Goal: Task Accomplishment & Management: Manage account settings

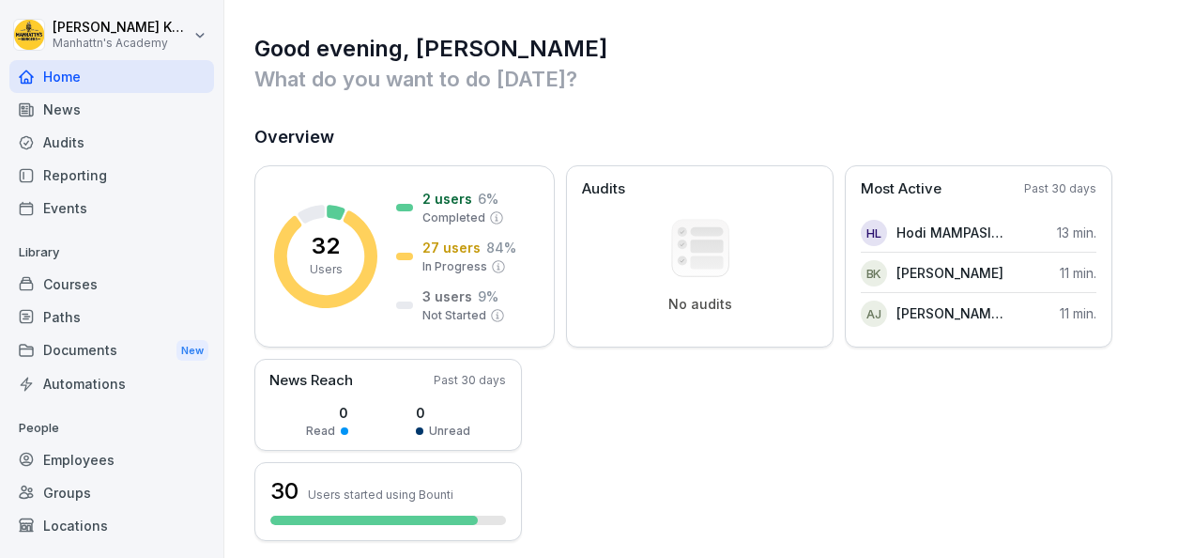
click at [717, 409] on div "32 Users 2 users 6 % Completed 27 users 84 % In Progress 3 users 9 % Not Starte…" at bounding box center [710, 353] width 912 height 376
click at [115, 347] on div "Documents New" at bounding box center [111, 350] width 205 height 35
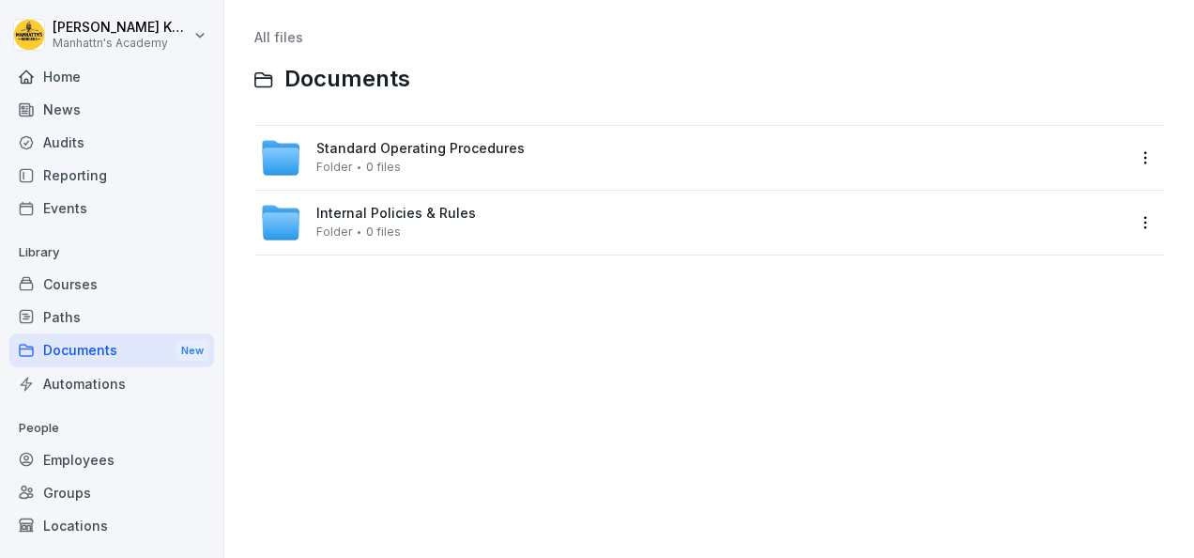
click at [409, 403] on div "All files Documents Standard Operating Procedures Folder 0 files Internal Polic…" at bounding box center [709, 279] width 942 height 530
click at [368, 210] on span "Internal Policies & Rules" at bounding box center [396, 214] width 160 height 16
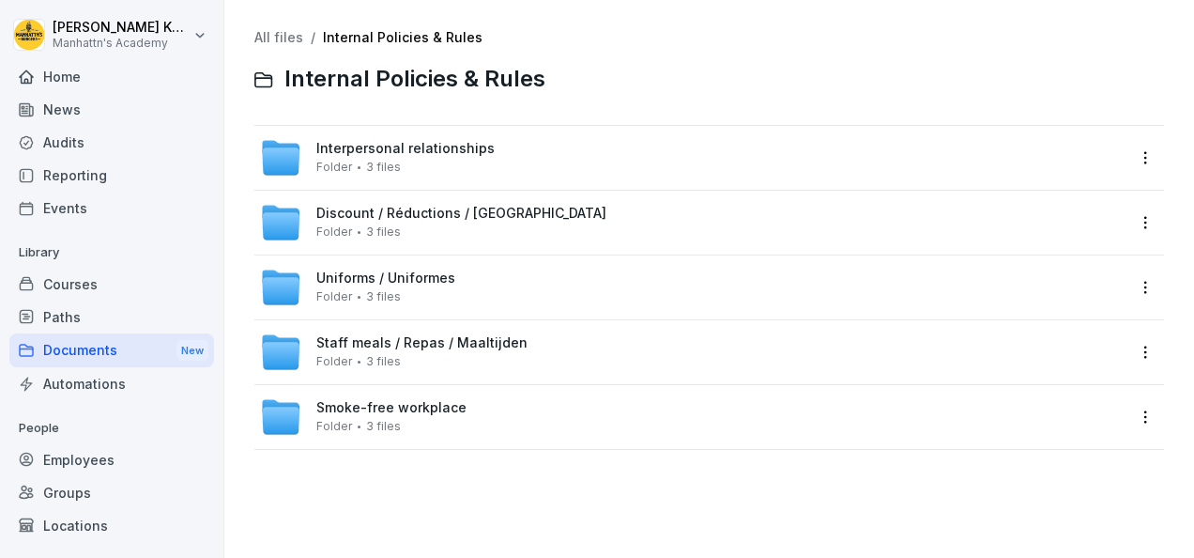
click at [399, 286] on div "Uniforms / Uniformes Folder 3 files" at bounding box center [385, 286] width 139 height 33
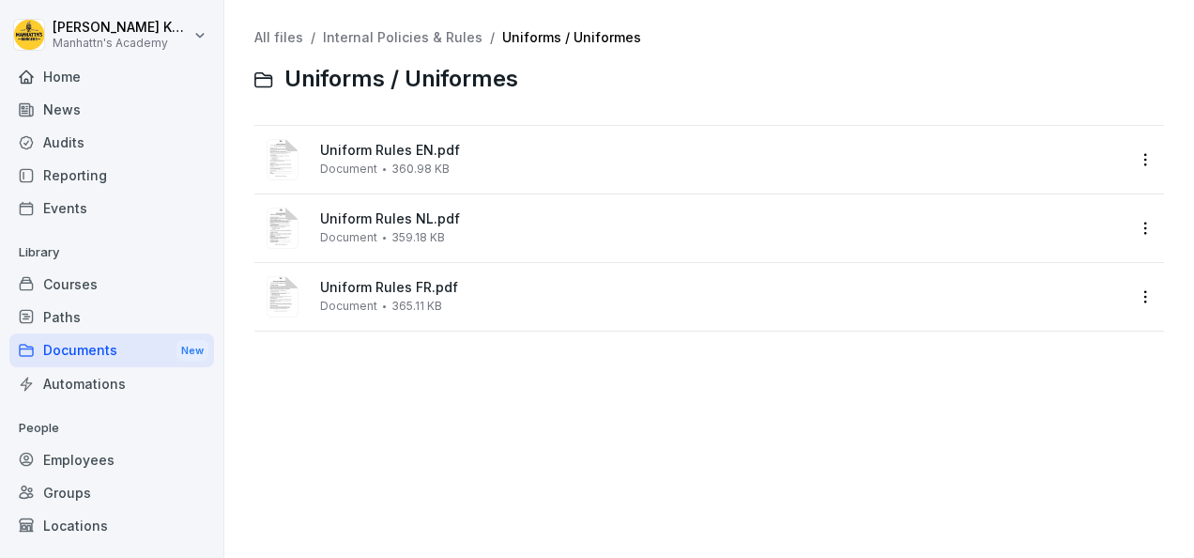
click at [458, 279] on div "Uniform Rules FR.pdf Document 365.11 KB" at bounding box center [692, 296] width 865 height 45
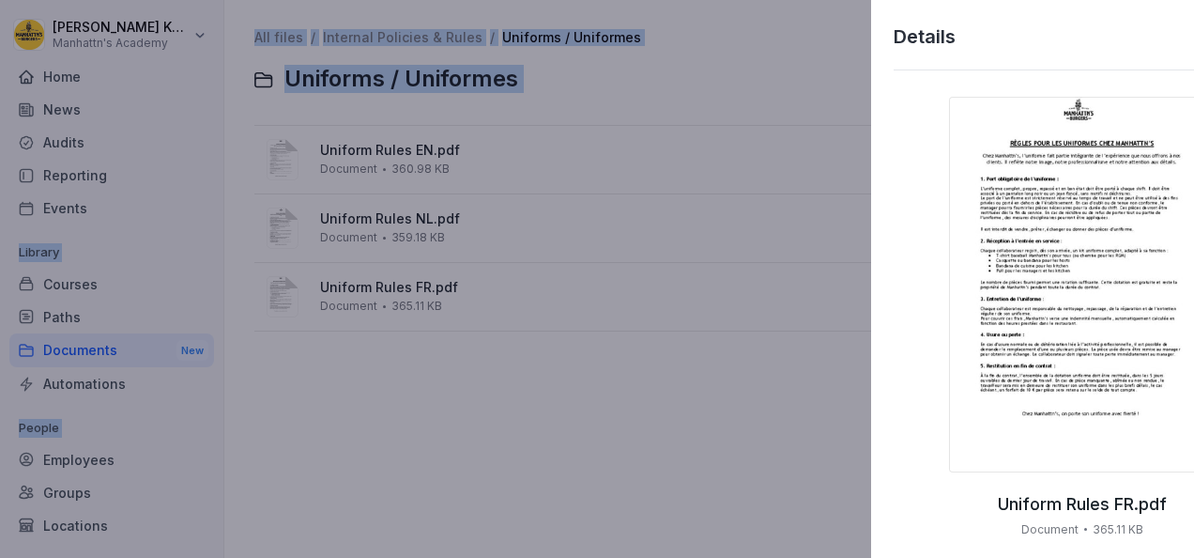
click at [458, 279] on div at bounding box center [597, 279] width 1194 height 558
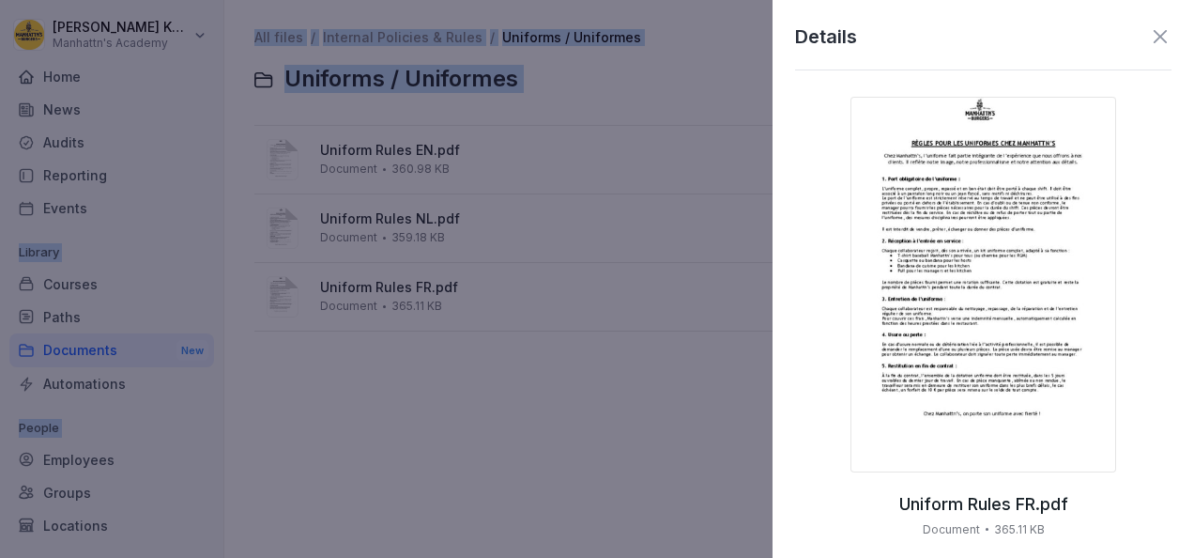
click at [969, 469] on img at bounding box center [984, 285] width 266 height 376
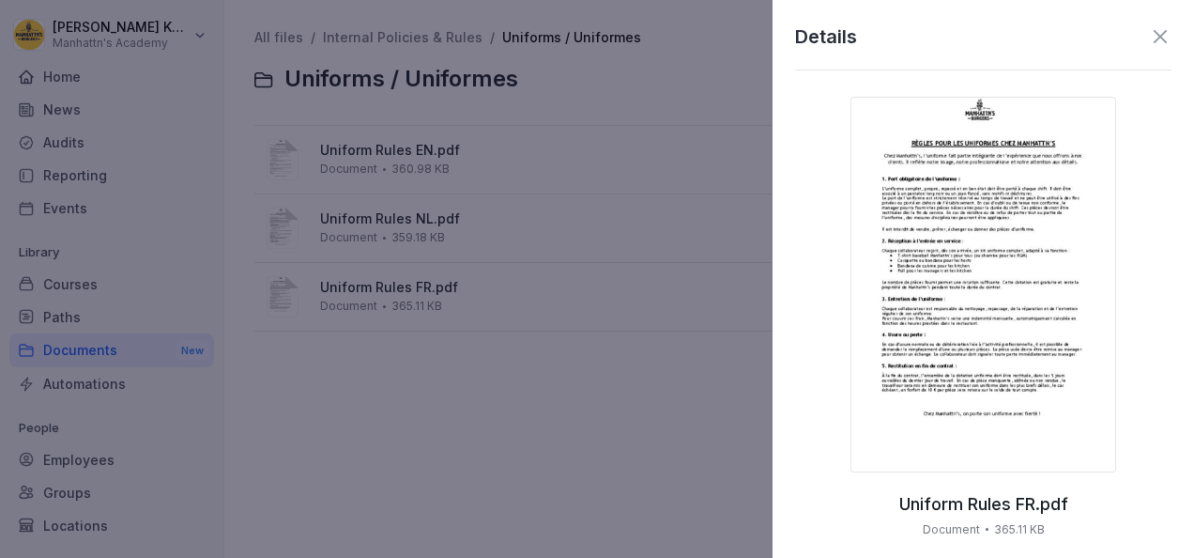
click at [1154, 39] on icon at bounding box center [1160, 36] width 13 height 13
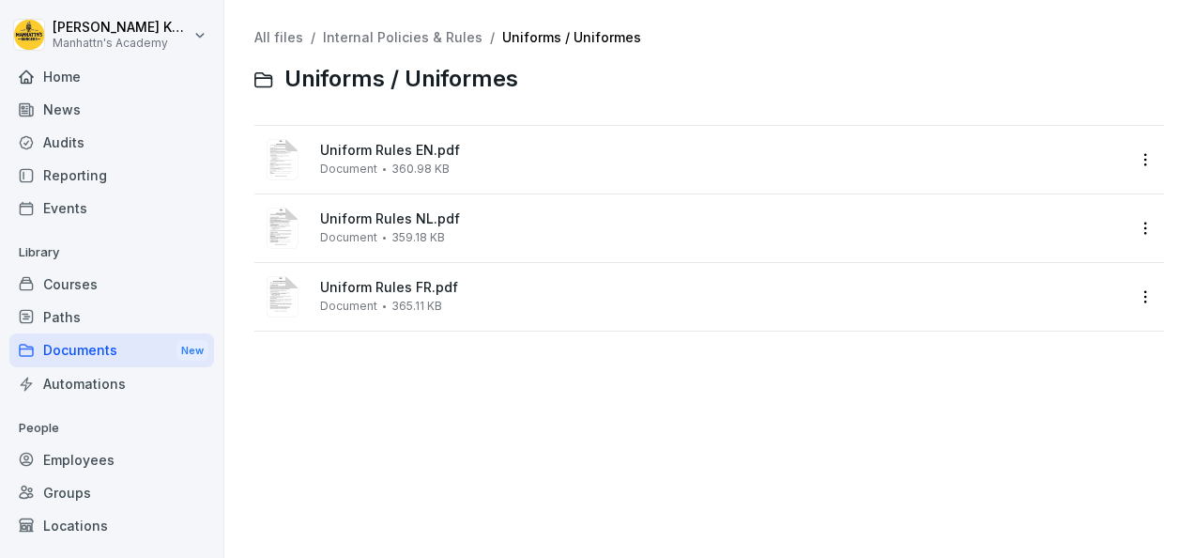
click at [451, 36] on link "Internal Policies & Rules" at bounding box center [403, 37] width 160 height 16
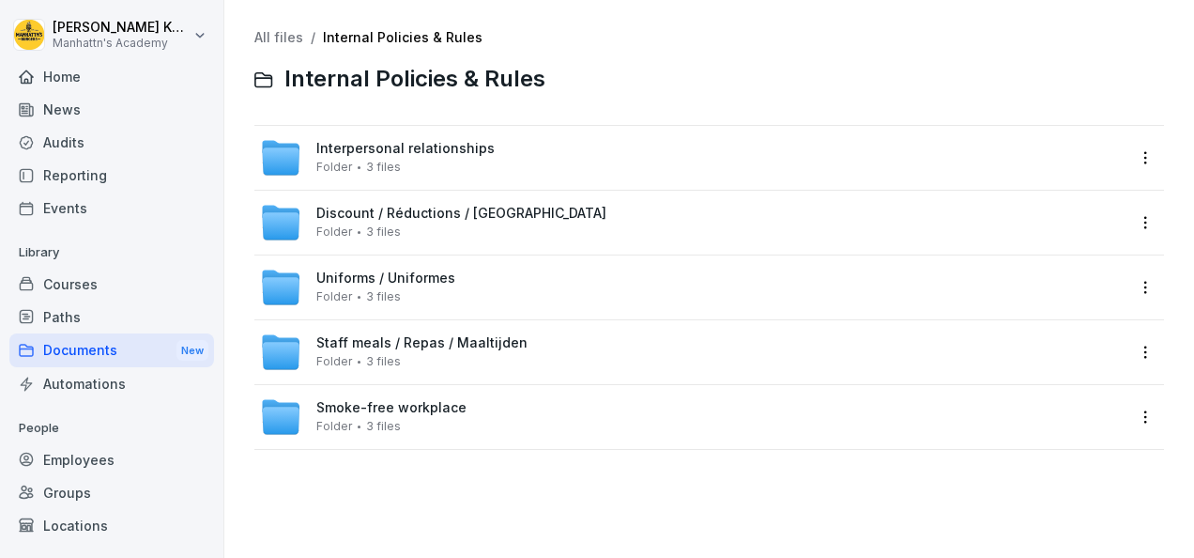
click at [460, 338] on span "Staff meals / Repas / Maaltijden" at bounding box center [421, 343] width 211 height 16
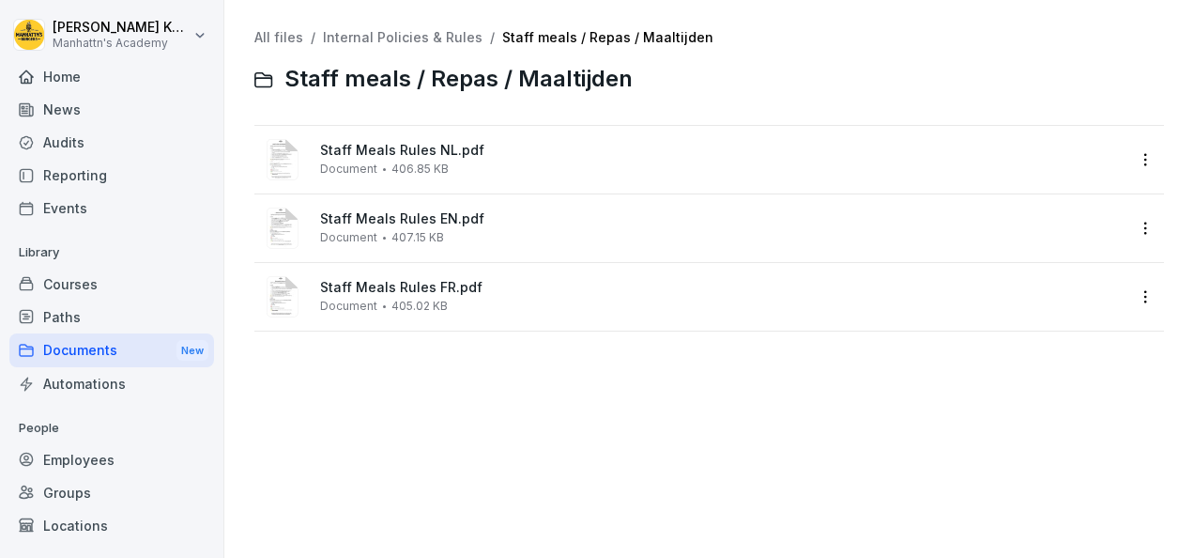
click at [442, 294] on span "Staff Meals Rules FR.pdf" at bounding box center [722, 288] width 805 height 16
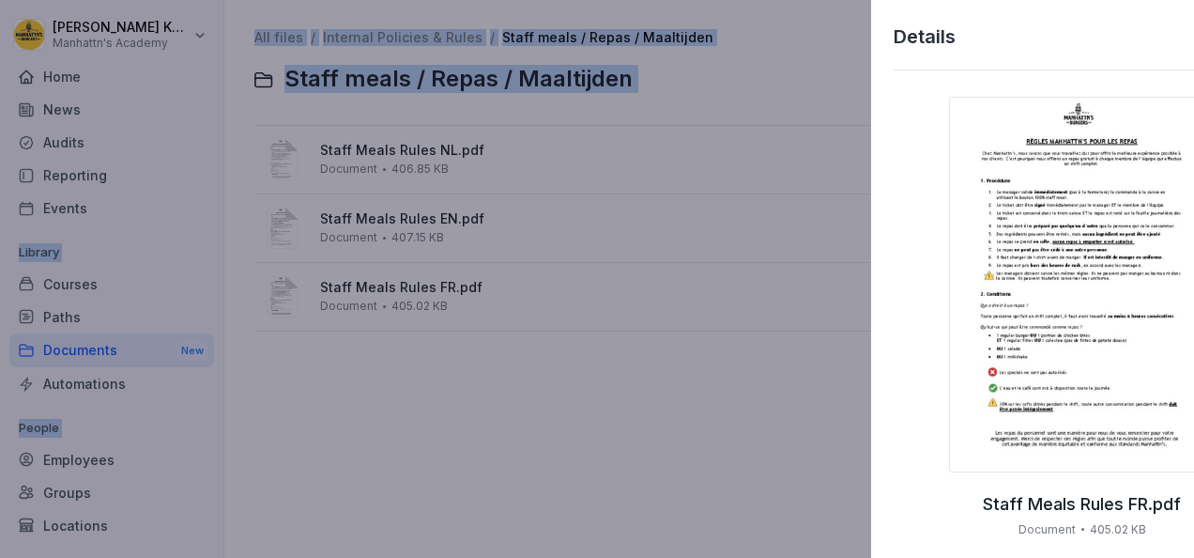
click at [442, 294] on div at bounding box center [597, 279] width 1194 height 558
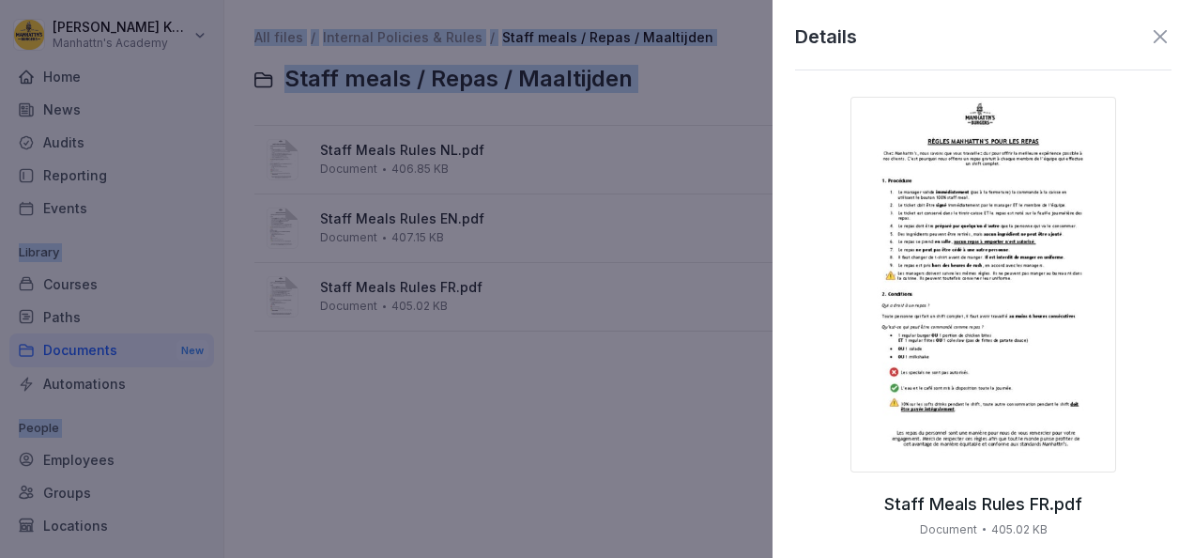
click at [1060, 403] on img at bounding box center [984, 285] width 266 height 376
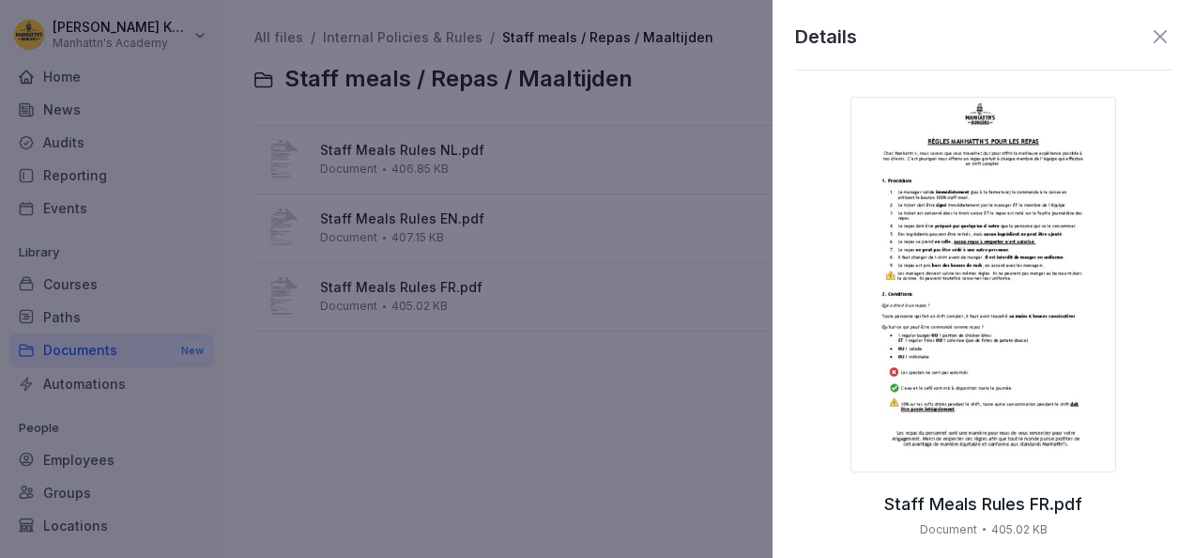
click at [1151, 35] on icon at bounding box center [1160, 36] width 23 height 23
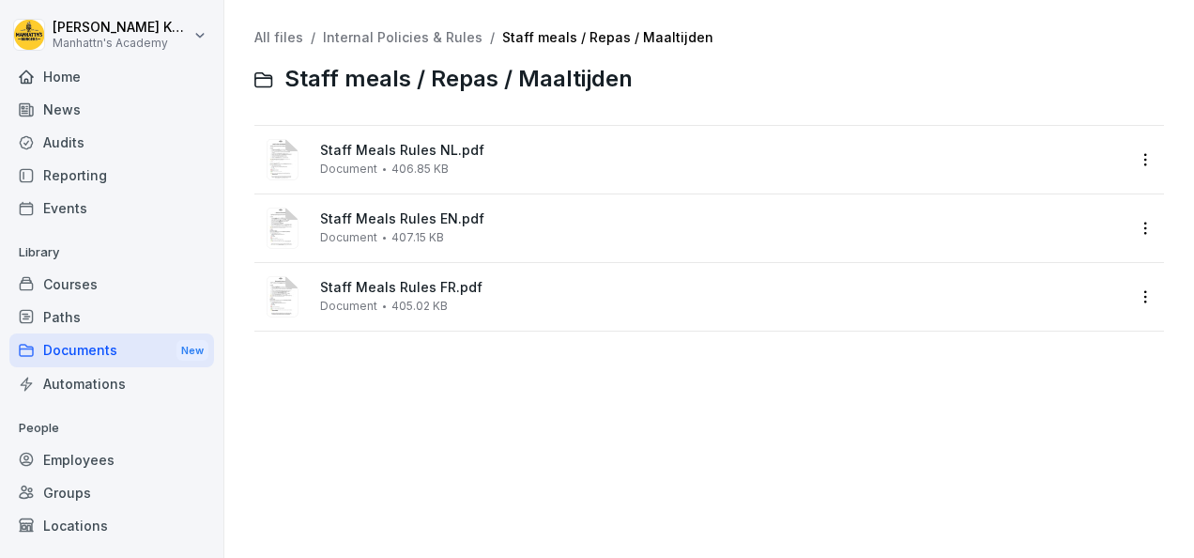
click at [520, 39] on link "Staff meals / Repas / Maaltijden" at bounding box center [607, 37] width 211 height 16
click at [459, 84] on span "Staff meals / Repas / Maaltijden" at bounding box center [459, 79] width 348 height 27
click at [508, 35] on link "Staff meals / Repas / Maaltijden" at bounding box center [607, 37] width 211 height 16
click at [447, 86] on span "Staff meals / Repas / Maaltijden" at bounding box center [459, 79] width 348 height 27
click at [376, 81] on span "Staff meals / Repas / Maaltijden" at bounding box center [459, 79] width 348 height 27
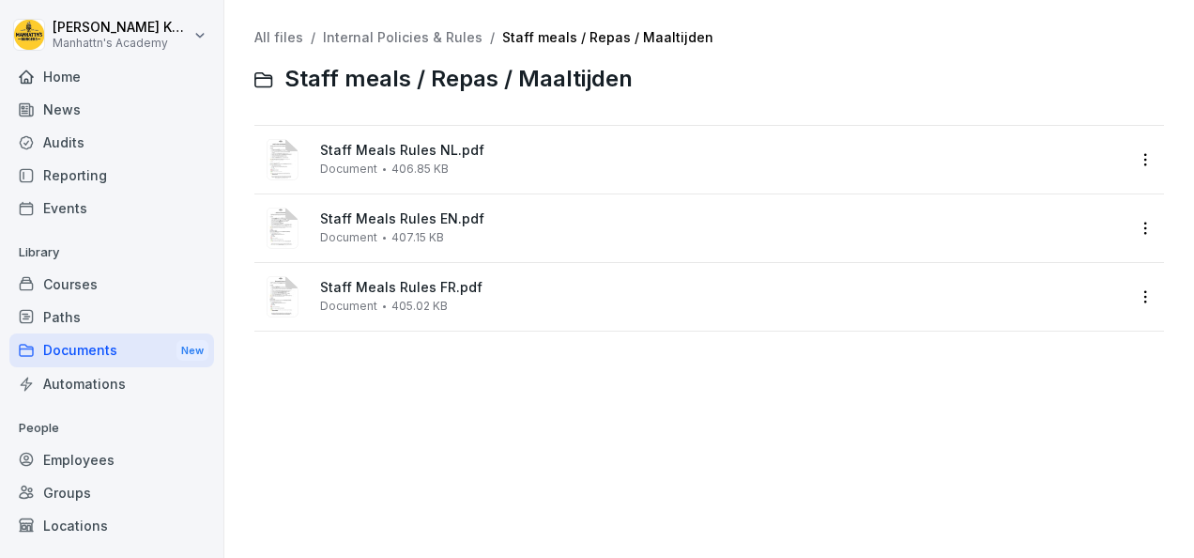
click at [525, 38] on link "Staff meals / Repas / Maaltijden" at bounding box center [607, 37] width 211 height 16
click at [589, 44] on link "Staff meals / Repas / Maaltijden" at bounding box center [607, 37] width 211 height 16
click at [366, 36] on link "Internal Policies & Rules" at bounding box center [403, 37] width 160 height 16
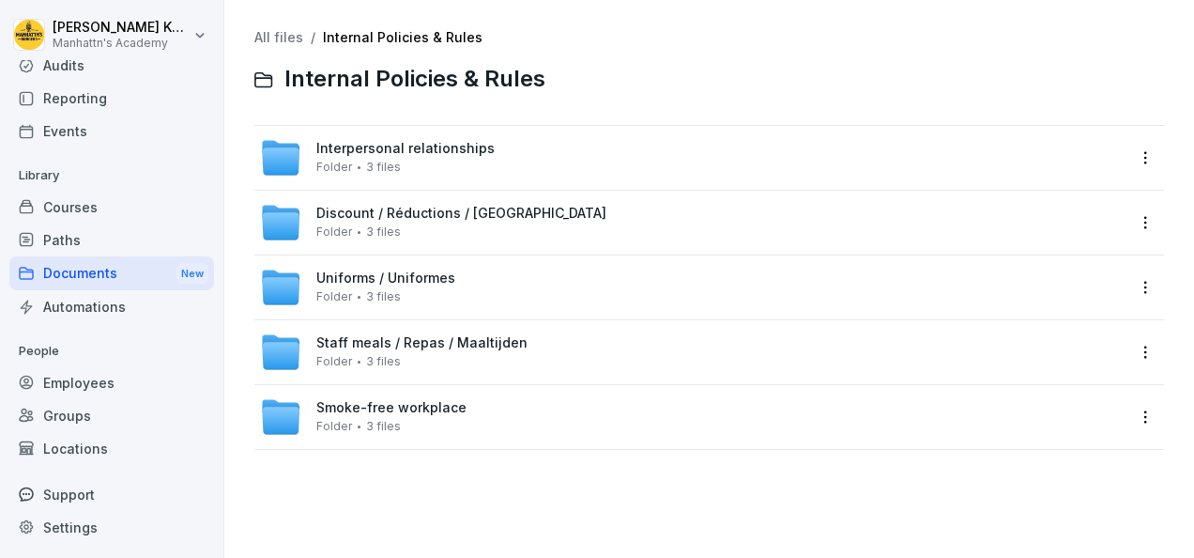
scroll to position [77, 0]
click at [115, 445] on div "Locations" at bounding box center [111, 448] width 205 height 33
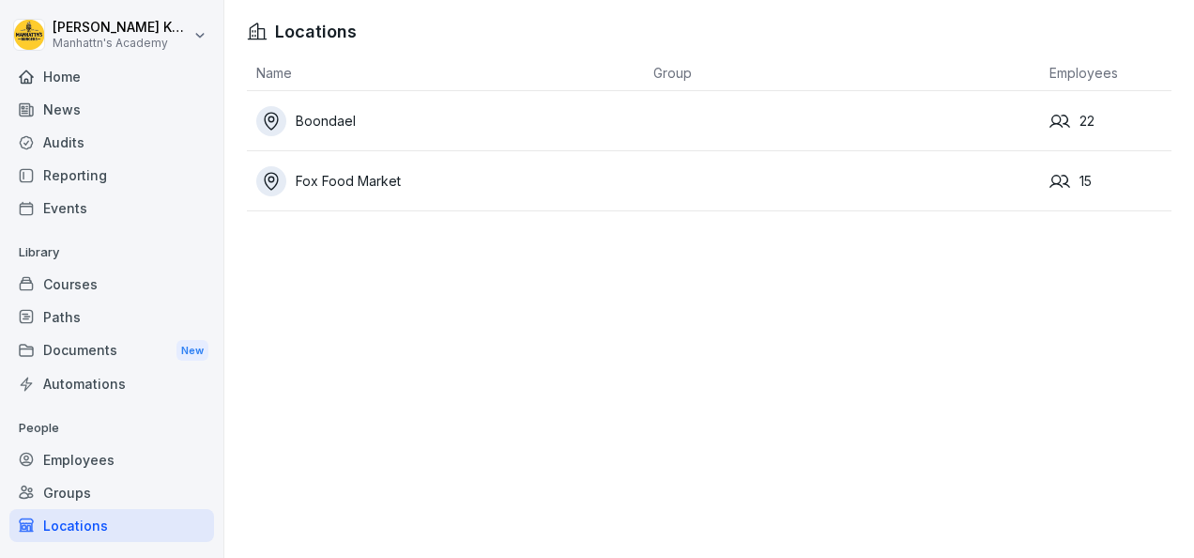
click at [91, 104] on div "News" at bounding box center [111, 109] width 205 height 33
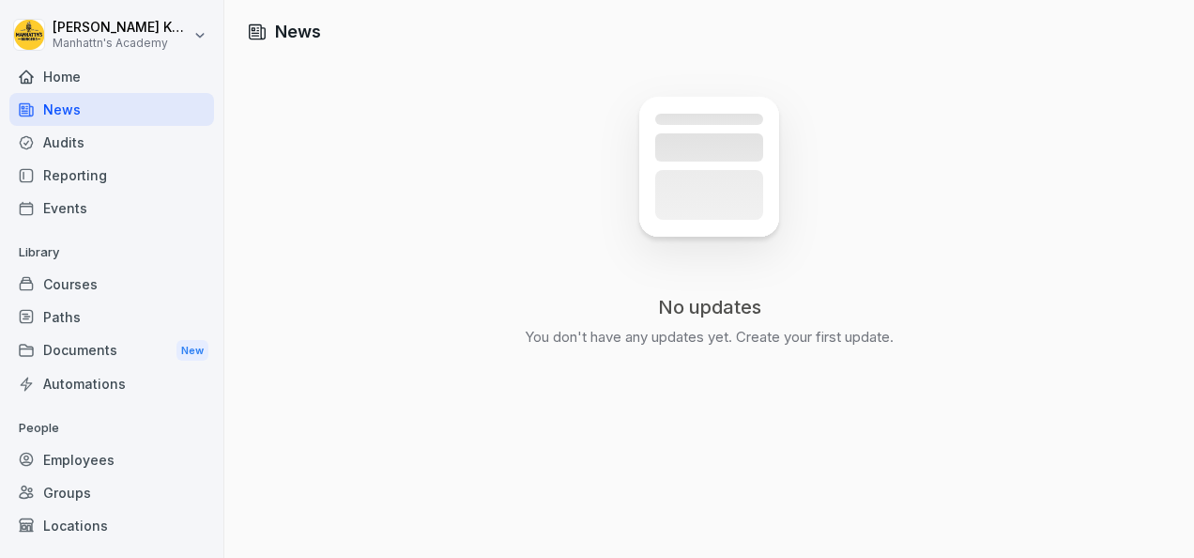
click at [77, 146] on div "Audits" at bounding box center [111, 142] width 205 height 33
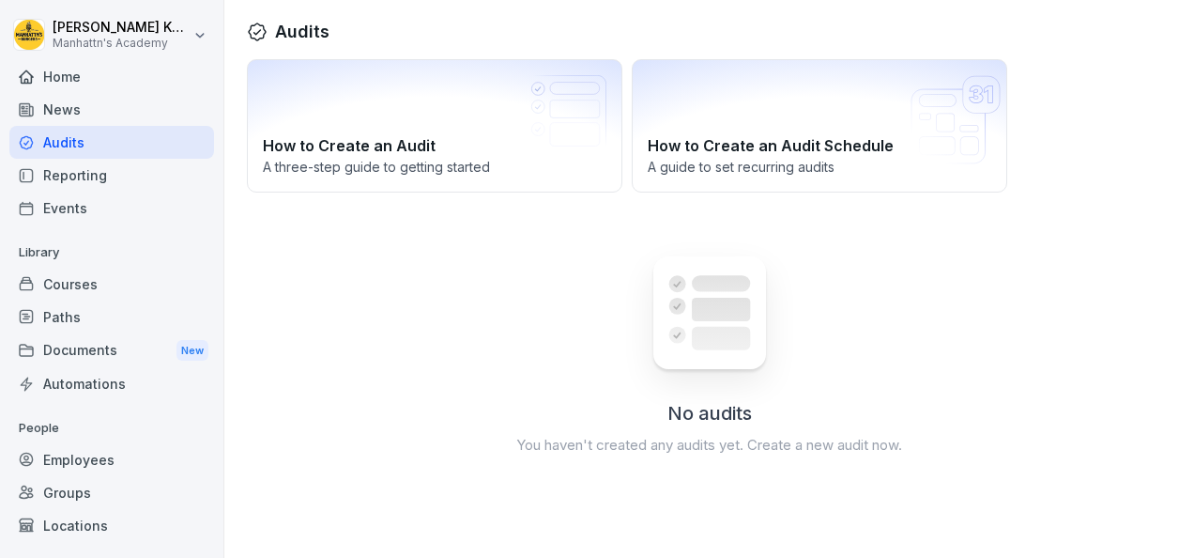
click at [78, 185] on div "Reporting" at bounding box center [111, 175] width 205 height 33
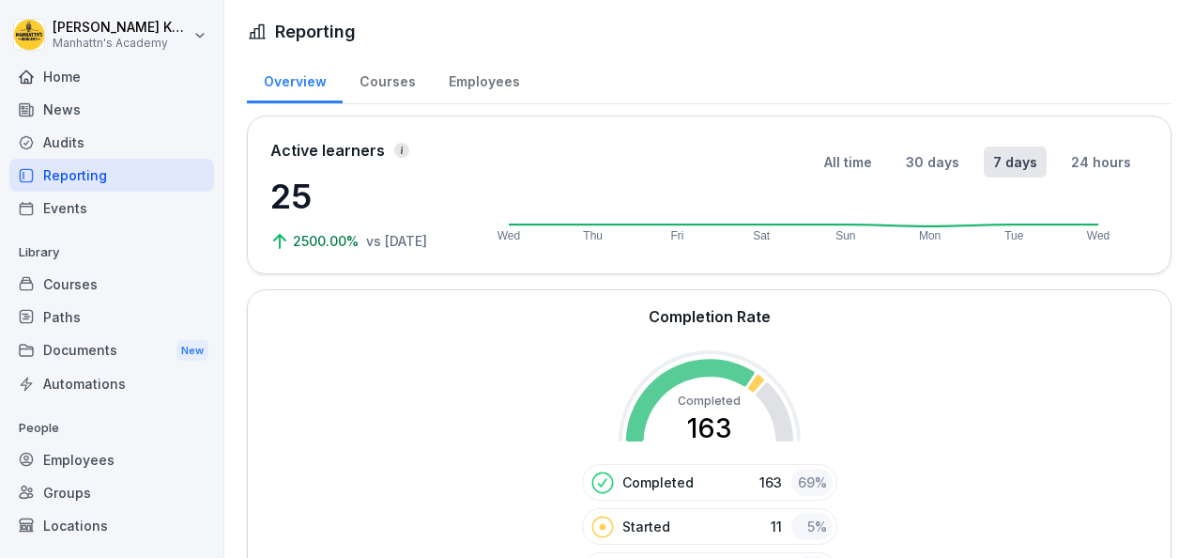
click at [366, 316] on div "Completion Rate Completed 163 Completed 163 69 % Started 11 5 % Not started 63 …" at bounding box center [709, 446] width 925 height 315
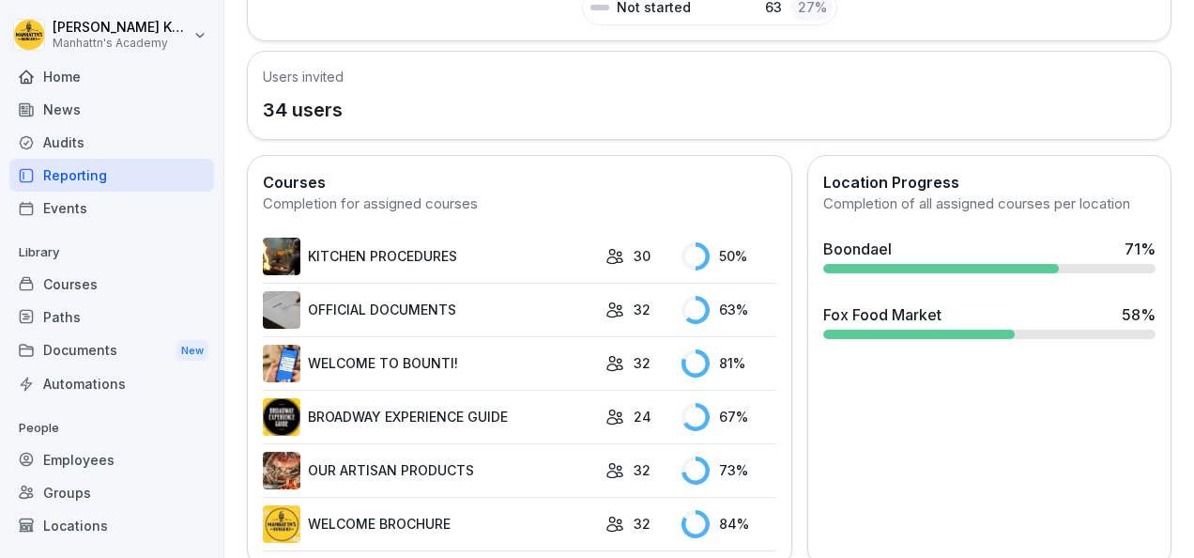
scroll to position [594, 0]
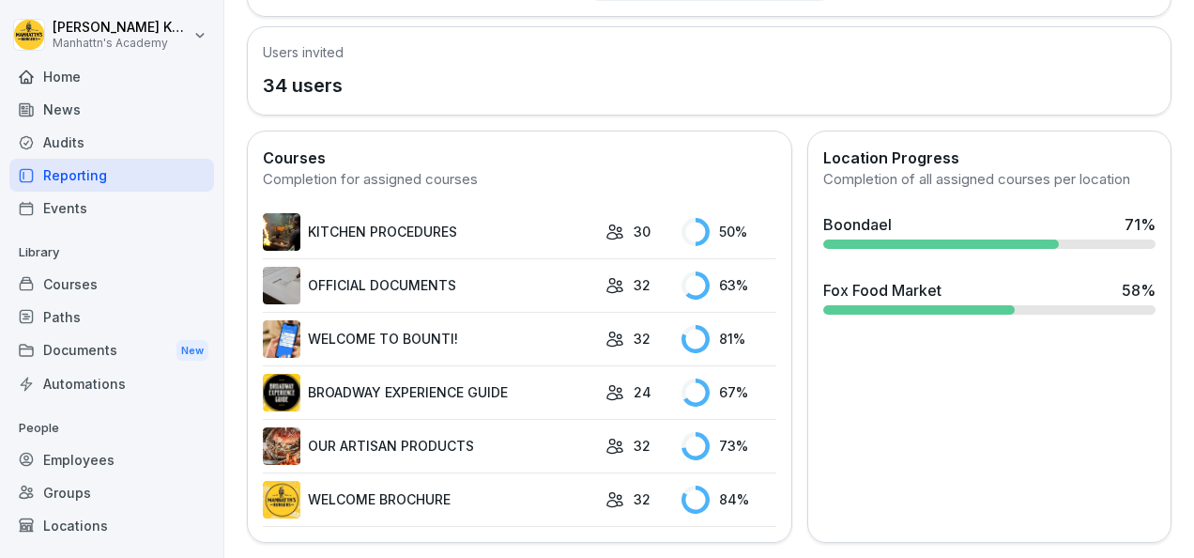
click at [354, 223] on link "KITCHEN PROCEDURES" at bounding box center [429, 232] width 333 height 38
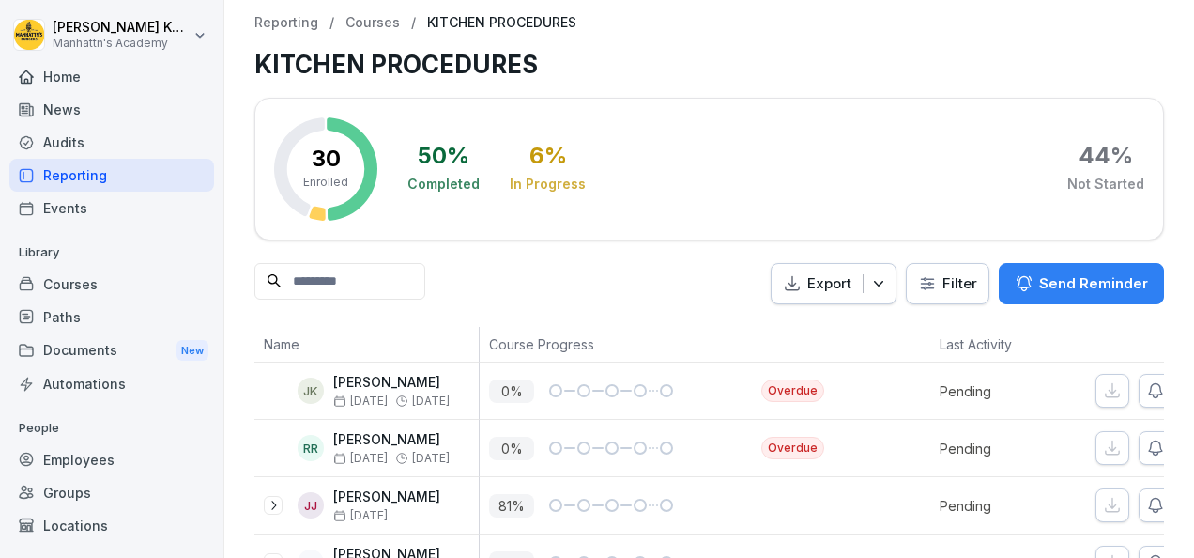
click at [814, 171] on div "50 % Completed 6 % In Progress 44 % Not Started" at bounding box center [776, 168] width 737 height 103
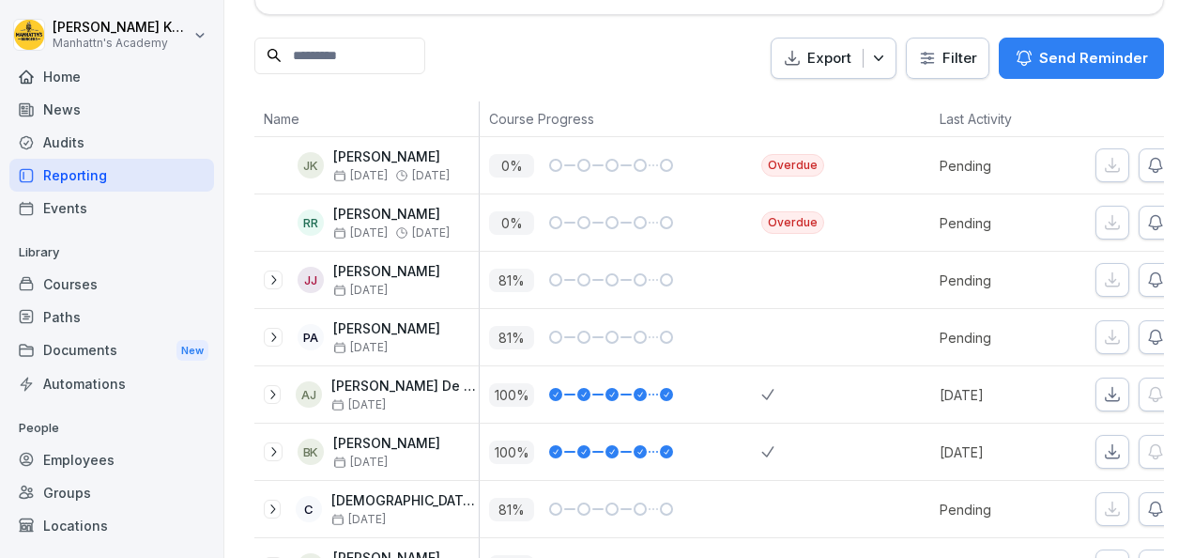
scroll to position [263, 0]
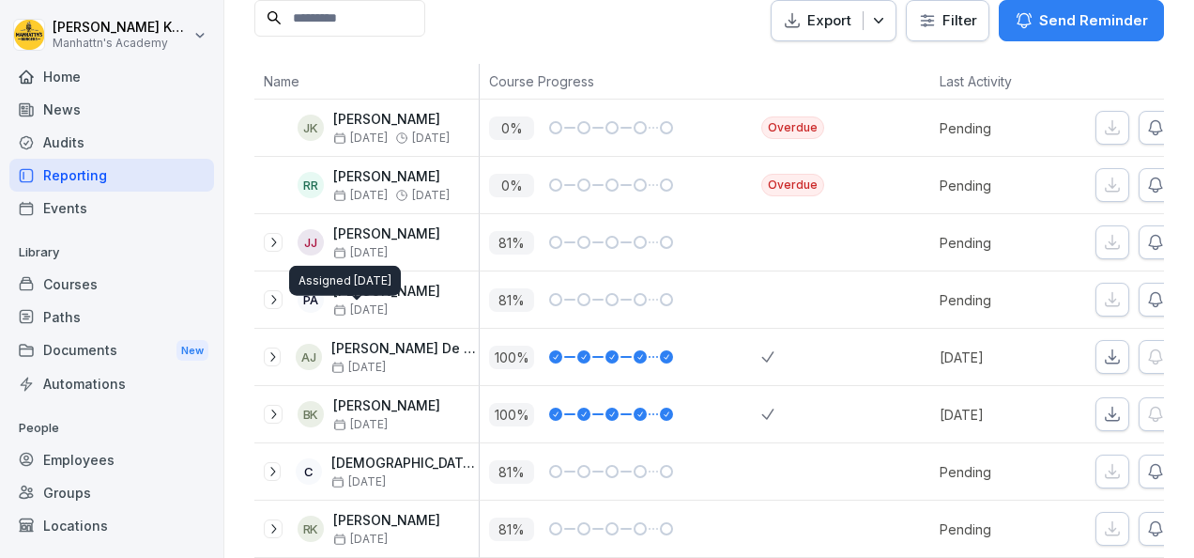
click at [373, 304] on span "[DATE]" at bounding box center [360, 309] width 54 height 13
click at [282, 295] on div at bounding box center [273, 299] width 19 height 19
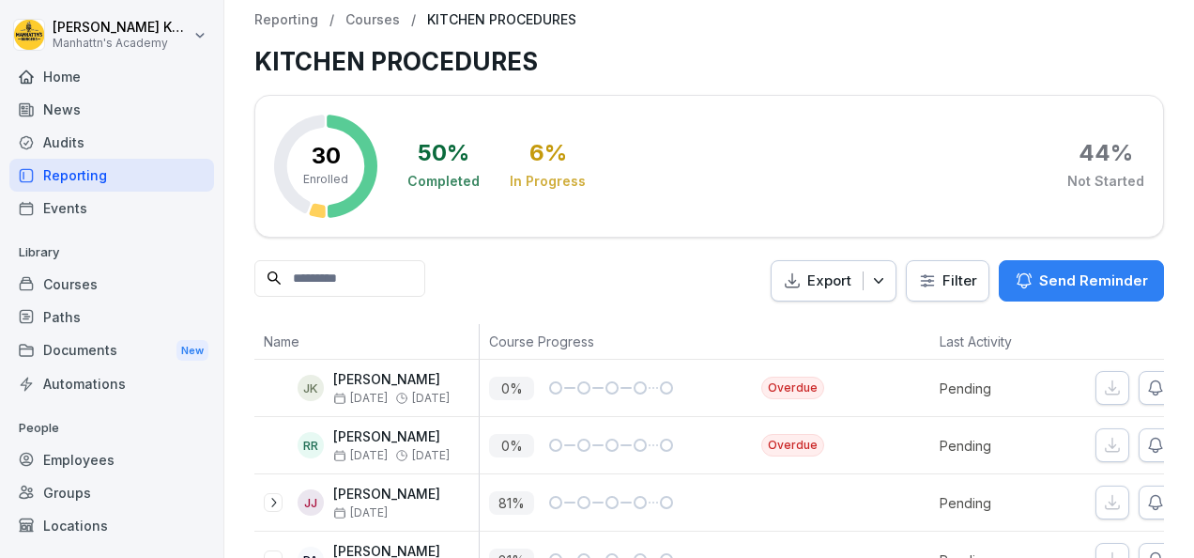
scroll to position [0, 0]
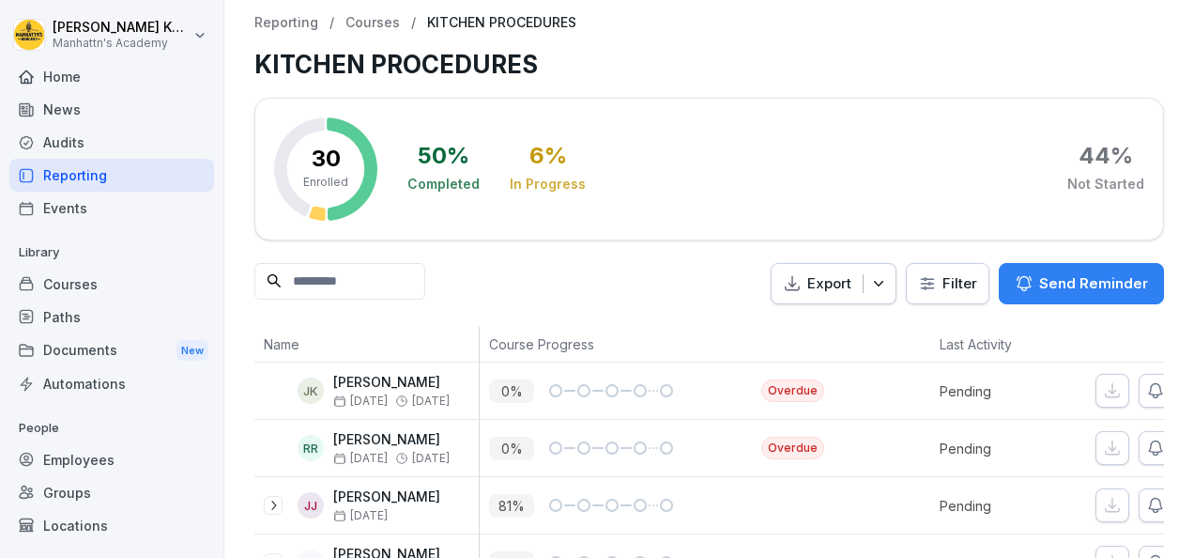
click at [90, 195] on div "Events" at bounding box center [111, 208] width 205 height 33
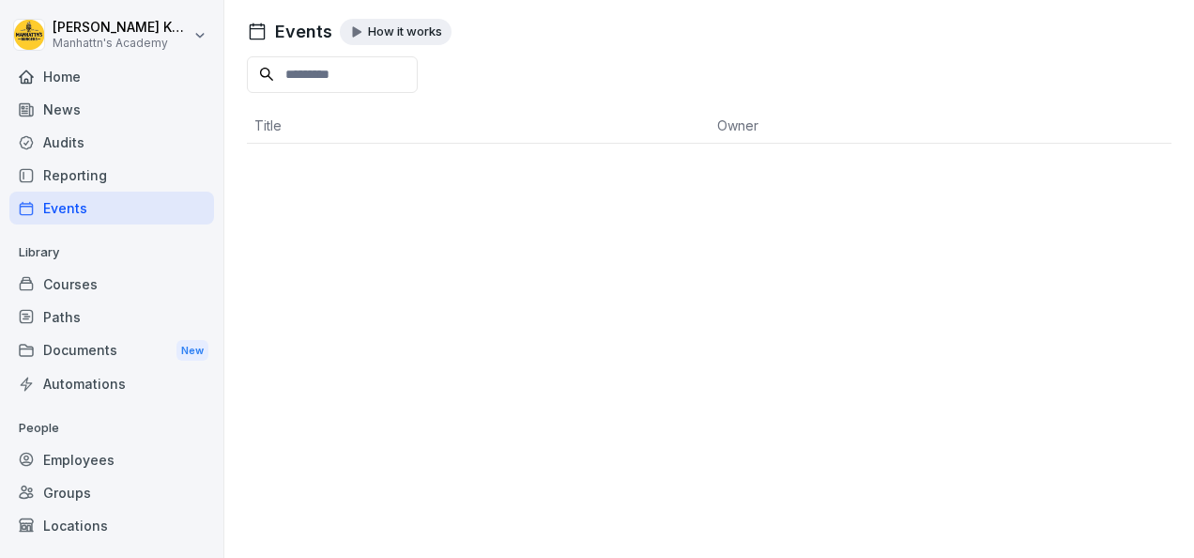
click at [71, 282] on div "Courses" at bounding box center [111, 284] width 205 height 33
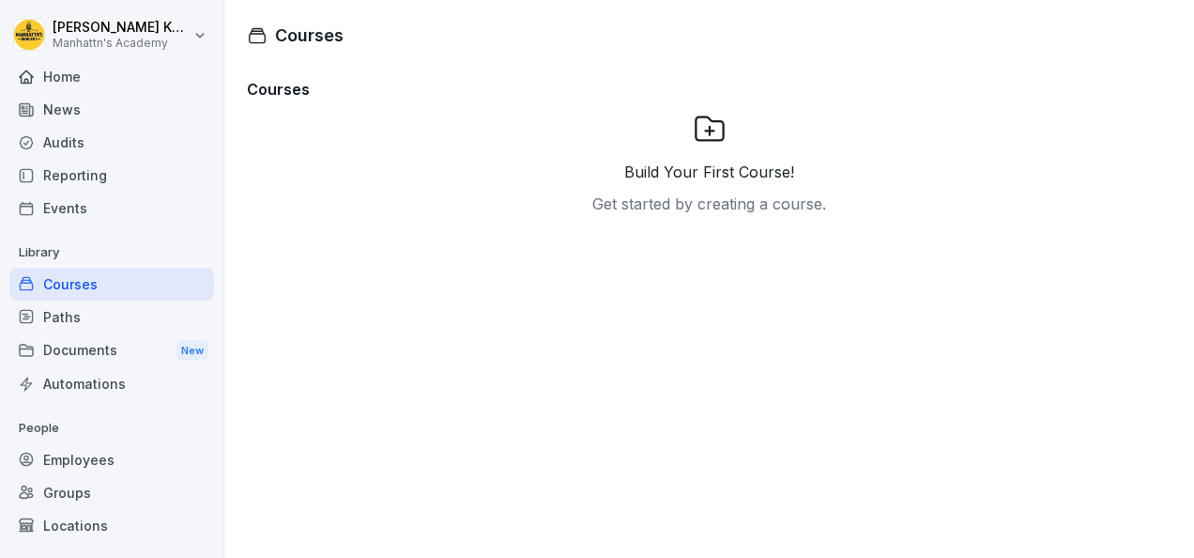
click at [68, 316] on div "Paths" at bounding box center [111, 316] width 205 height 33
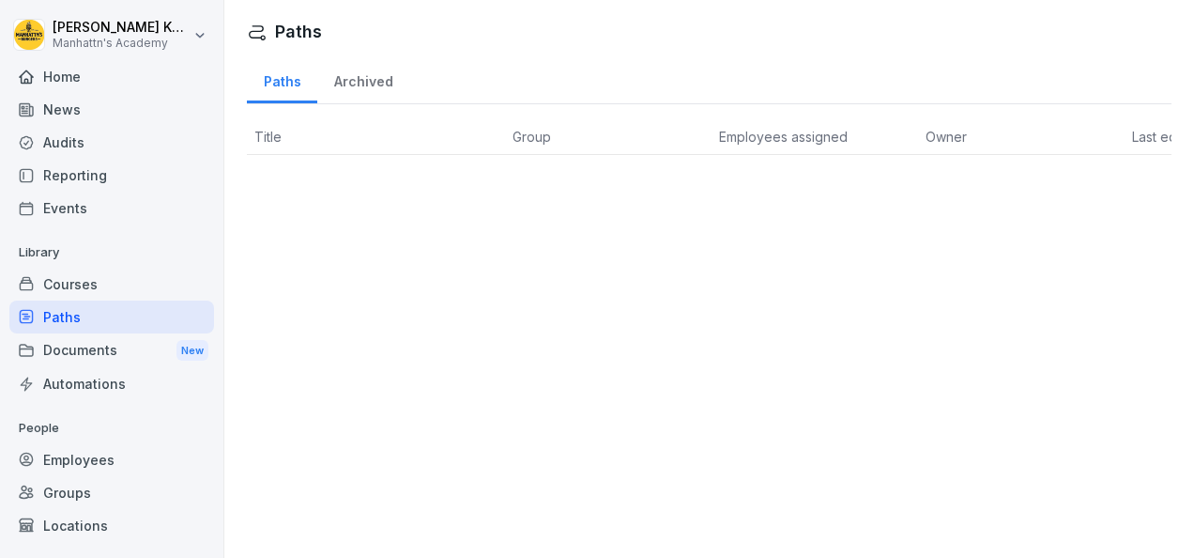
click at [72, 350] on div "Documents New" at bounding box center [111, 350] width 205 height 35
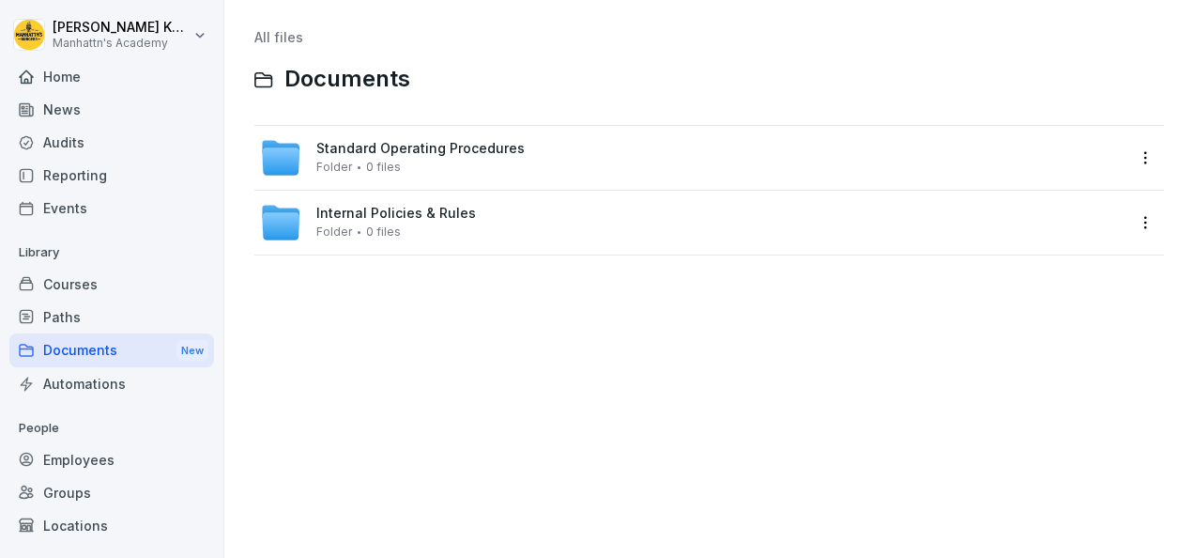
click at [95, 379] on div "Automations" at bounding box center [111, 383] width 205 height 33
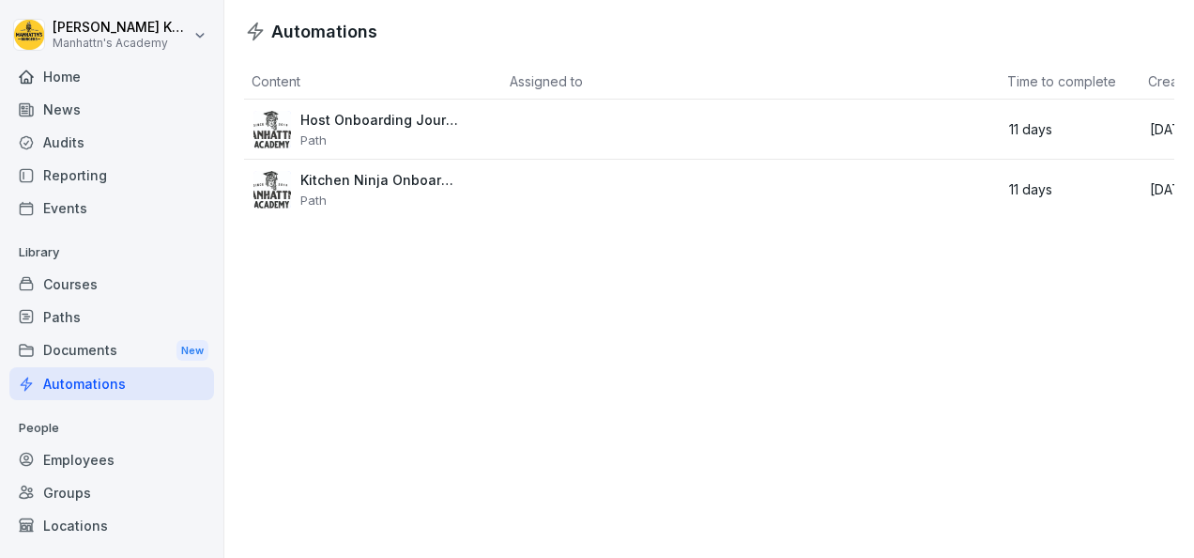
click at [396, 132] on p "Path" at bounding box center [380, 139] width 160 height 15
click at [255, 192] on img at bounding box center [273, 190] width 38 height 38
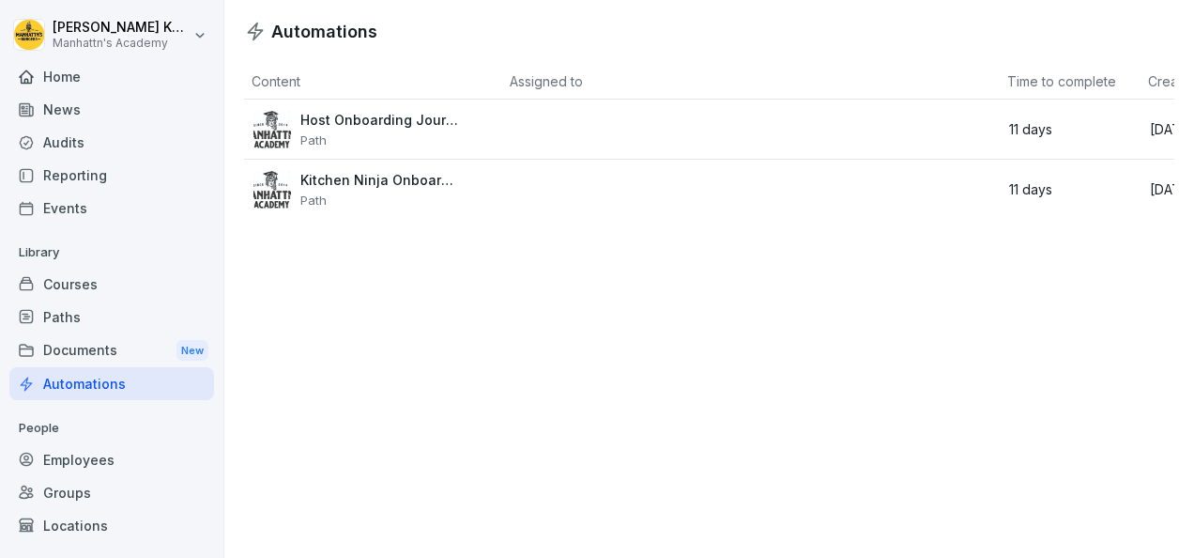
click at [255, 192] on img at bounding box center [273, 190] width 38 height 38
click at [1148, 192] on td "[DATE]" at bounding box center [1216, 190] width 150 height 60
click at [1010, 193] on p "11 days" at bounding box center [1063, 189] width 109 height 17
click at [936, 107] on td at bounding box center [751, 130] width 498 height 60
click at [76, 463] on div "Employees" at bounding box center [111, 459] width 205 height 33
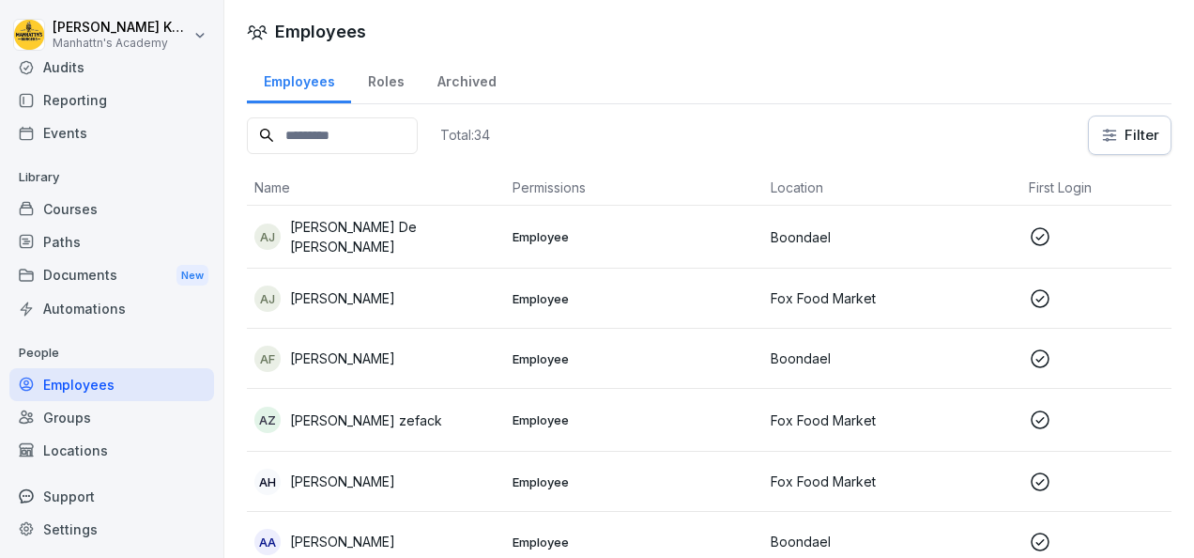
scroll to position [77, 0]
click at [69, 417] on div "Groups" at bounding box center [111, 415] width 205 height 33
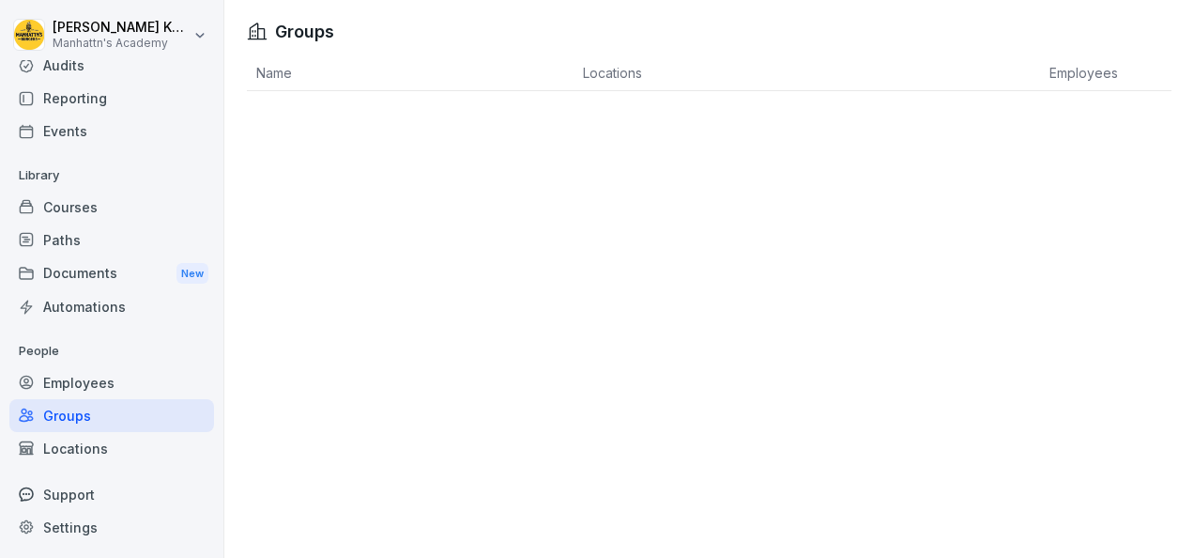
click at [60, 440] on div "Locations" at bounding box center [111, 448] width 205 height 33
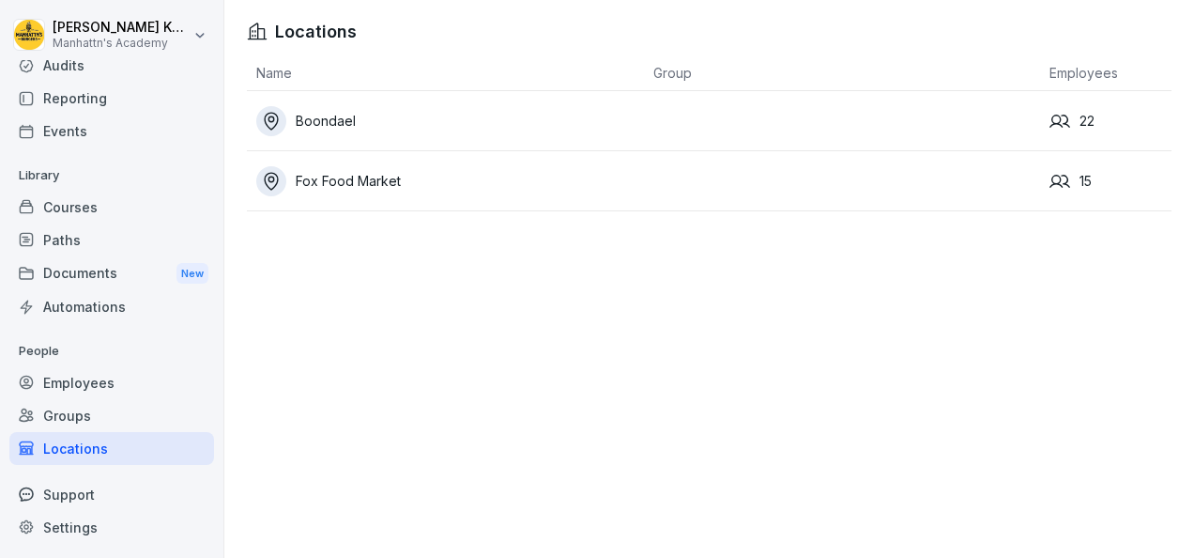
click at [77, 493] on div "Support" at bounding box center [111, 494] width 205 height 33
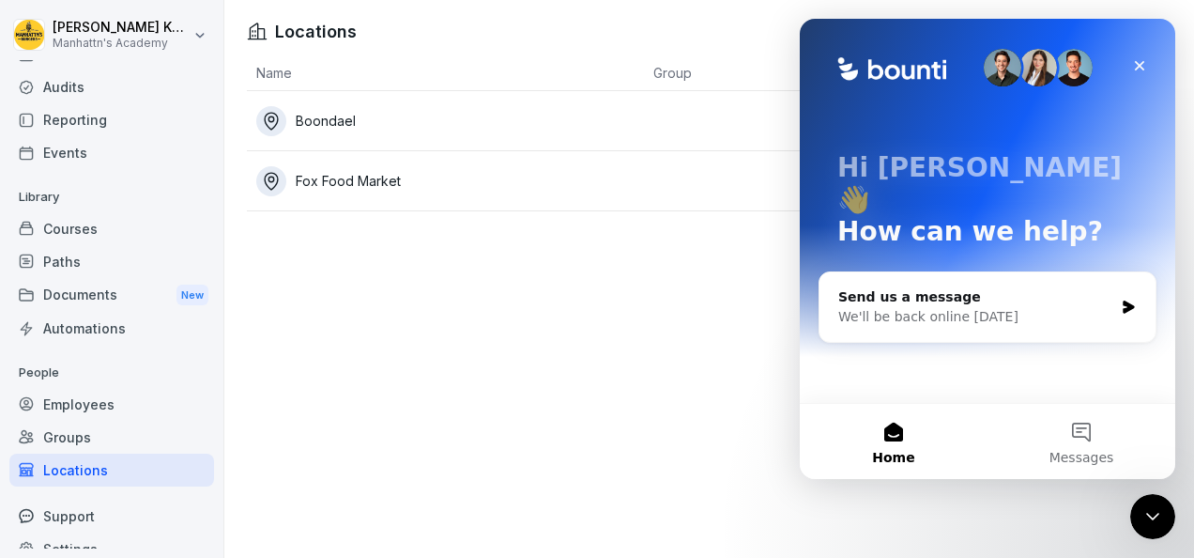
scroll to position [39, 0]
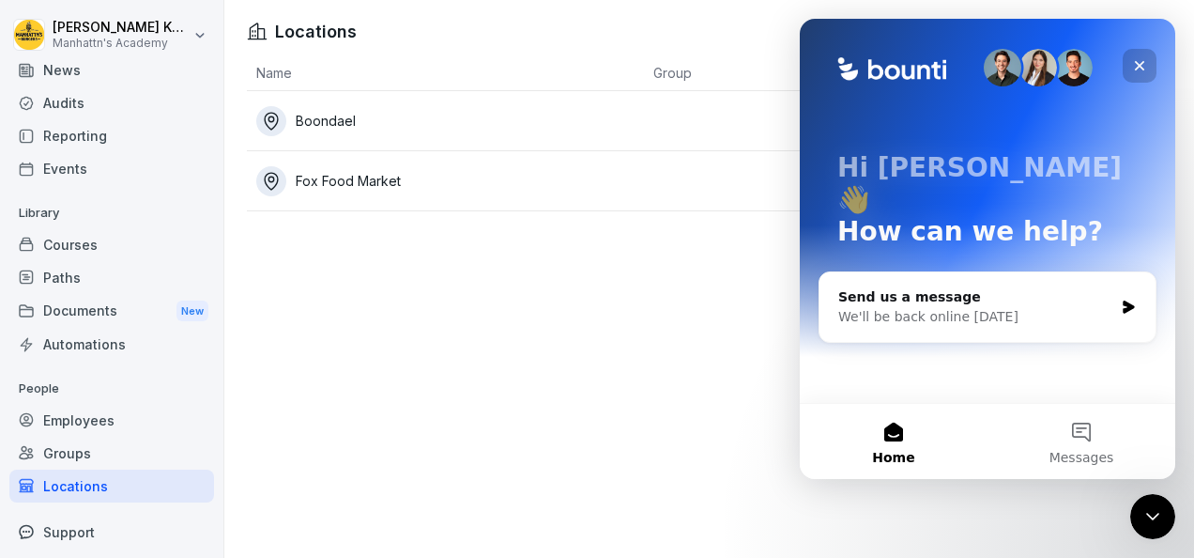
click at [1140, 60] on icon "Close" at bounding box center [1139, 65] width 15 height 15
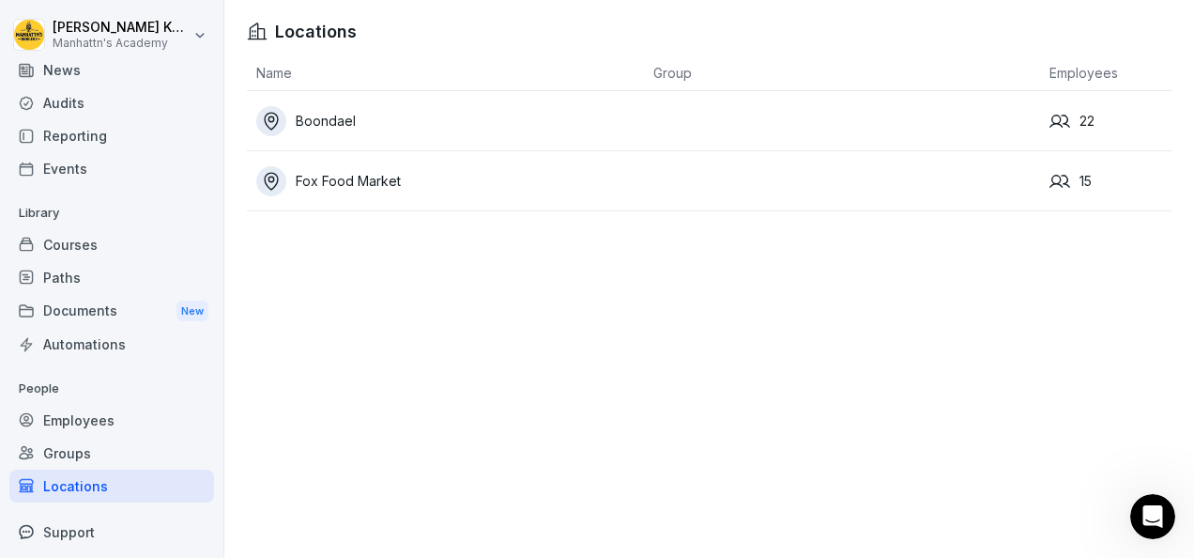
scroll to position [0, 0]
click at [548, 327] on div "Locations Name Group Employees Boondael 22 Fox Food Market 15" at bounding box center [709, 279] width 970 height 558
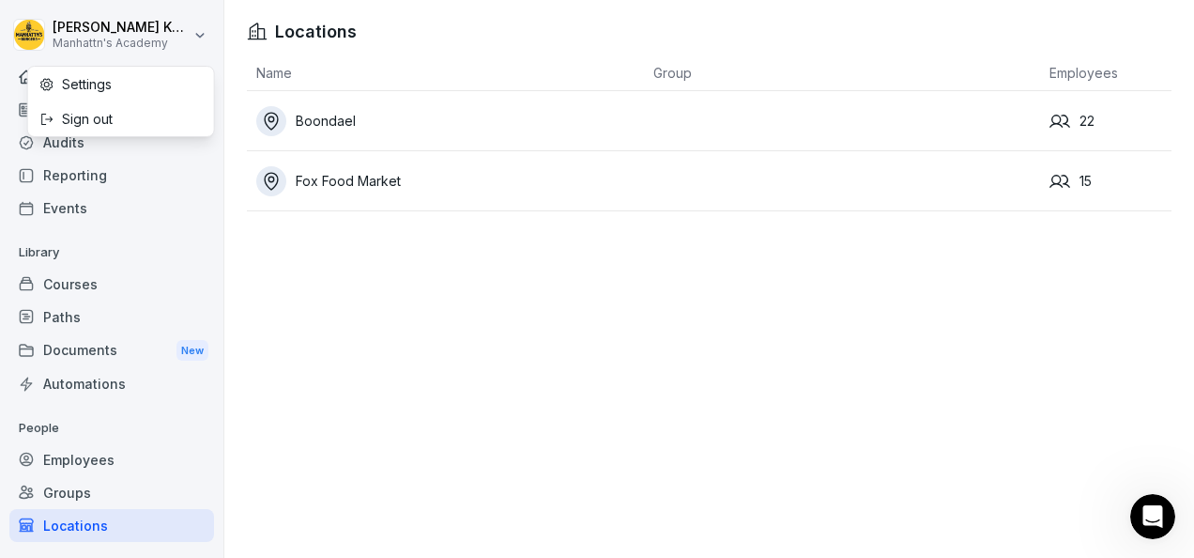
click at [204, 39] on html "[PERSON_NAME] Manhattn's Academy Home News Audits Reporting Events Library Cour…" at bounding box center [597, 279] width 1194 height 558
click at [548, 366] on html "[PERSON_NAME] Manhattn's Academy Home News Audits Reporting Events Library Cour…" at bounding box center [597, 279] width 1194 height 558
click at [81, 37] on html "[PERSON_NAME] Manhattn's Academy Home News Audits Reporting Events Library Cour…" at bounding box center [597, 279] width 1194 height 558
click at [89, 115] on div "Sign out" at bounding box center [121, 118] width 186 height 35
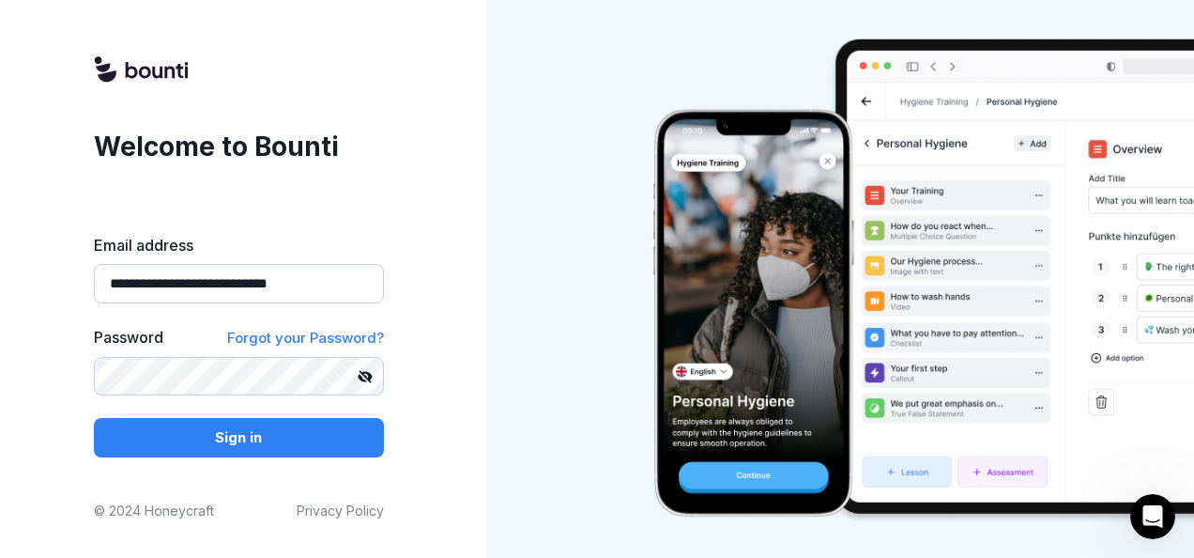
click at [354, 282] on input "**********" at bounding box center [239, 283] width 290 height 39
type input "*"
click at [94, 418] on button "Sign in" at bounding box center [239, 437] width 290 height 39
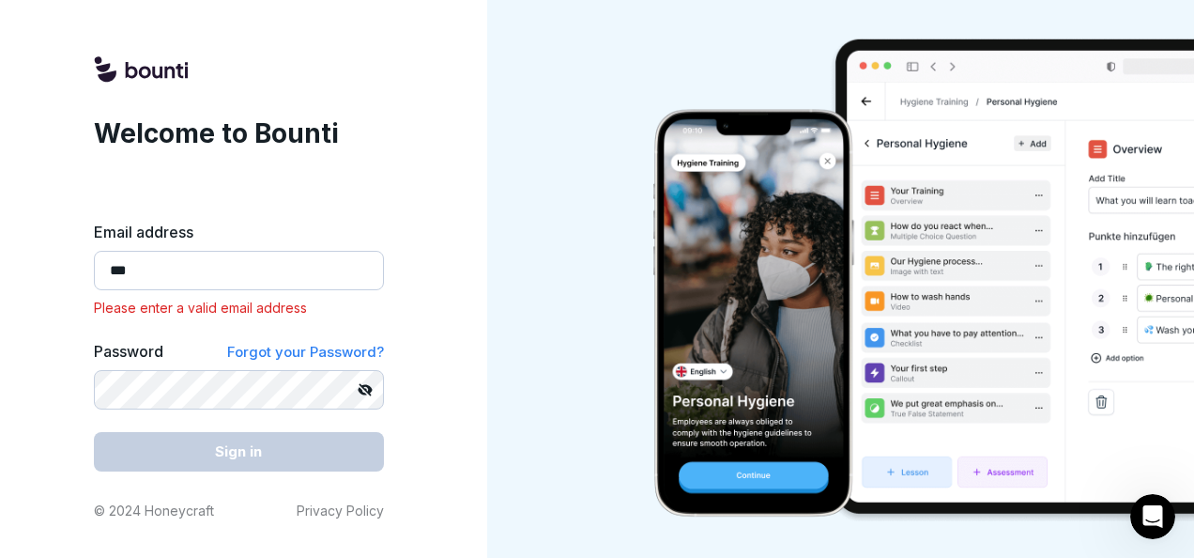
type input "**********"
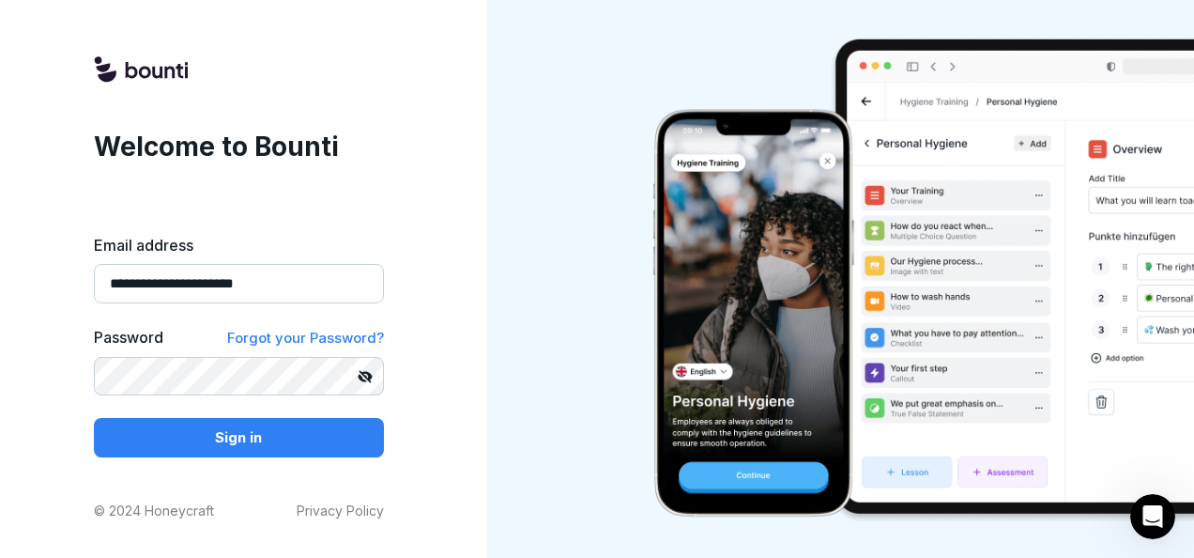
click at [362, 377] on icon at bounding box center [362, 378] width 9 height 8
click at [259, 429] on p "Sign in" at bounding box center [238, 437] width 47 height 21
click at [231, 441] on p "Sign in" at bounding box center [238, 437] width 47 height 21
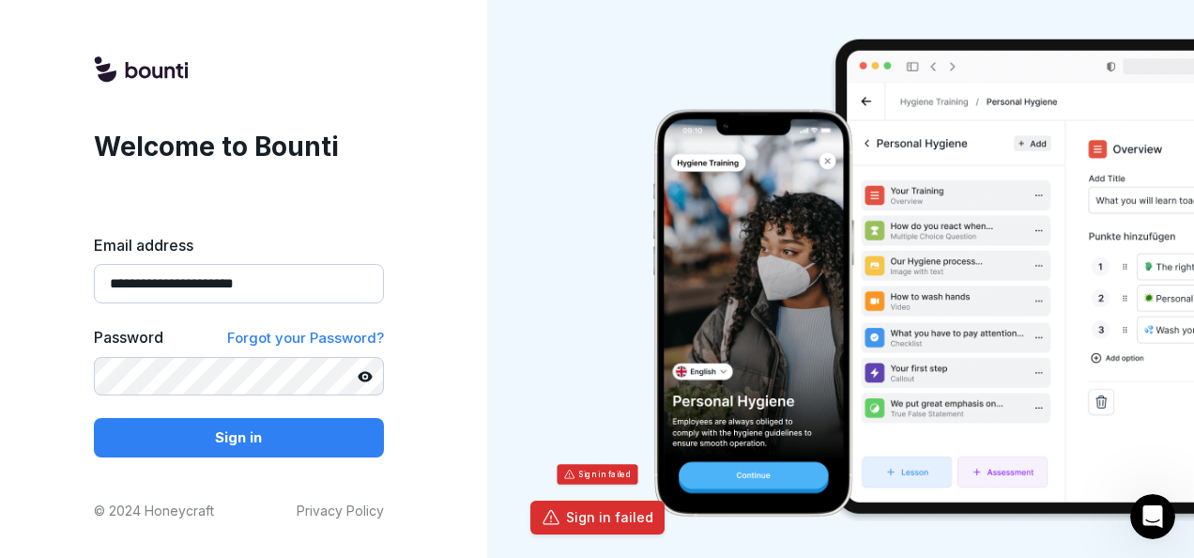
click at [560, 363] on div at bounding box center [845, 279] width 716 height 558
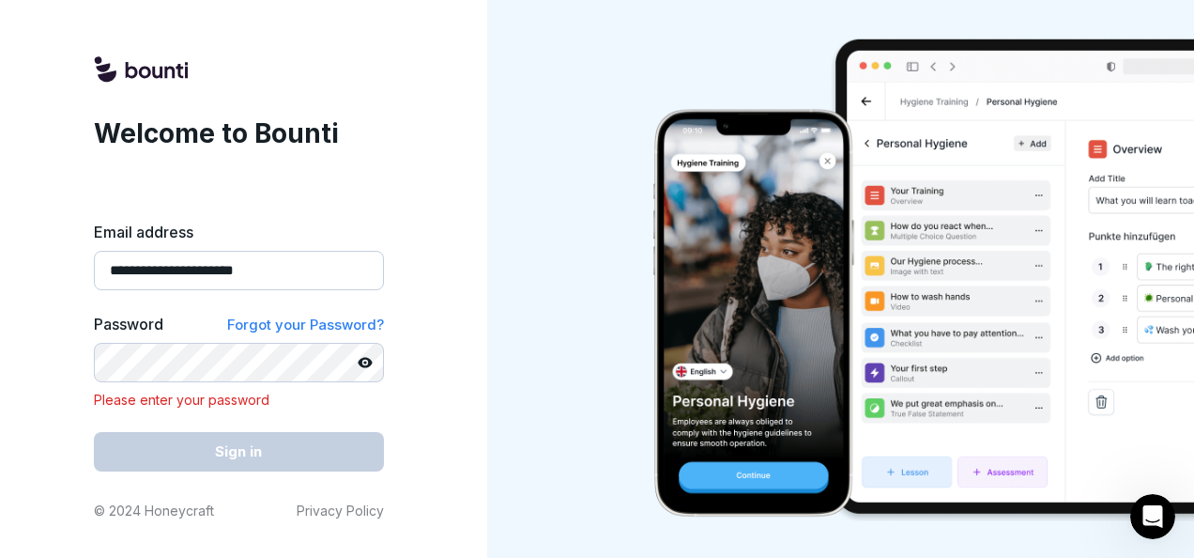
click at [491, 404] on div at bounding box center [845, 279] width 716 height 558
click at [342, 331] on span "Forgot your Password?" at bounding box center [305, 324] width 157 height 18
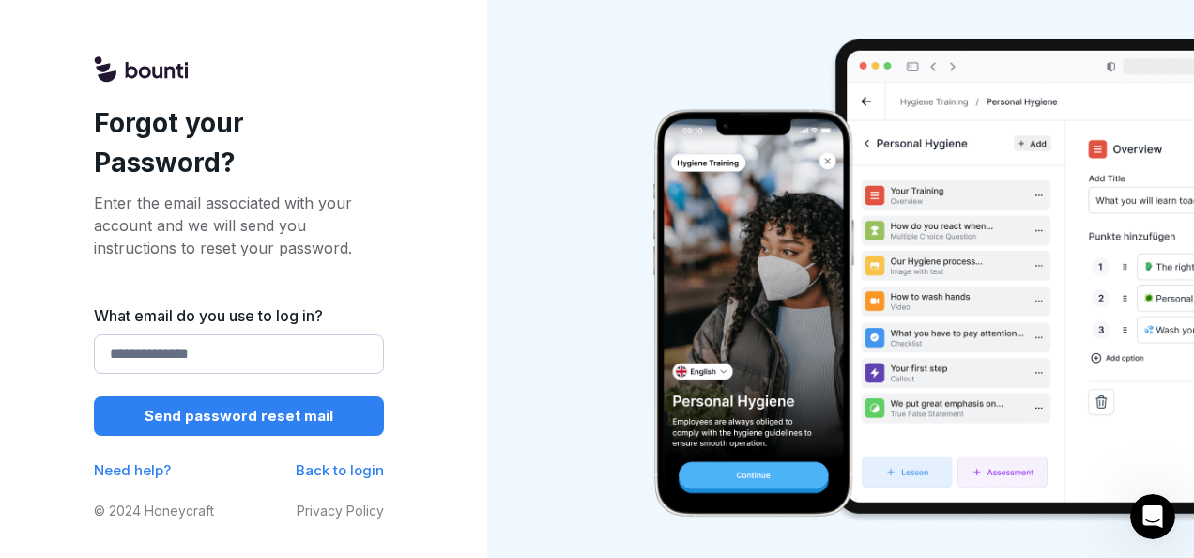
click at [182, 358] on input "What email do you use to log in?" at bounding box center [239, 353] width 290 height 39
type input "**********"
click at [285, 423] on p "Send password reset mail" at bounding box center [239, 416] width 189 height 21
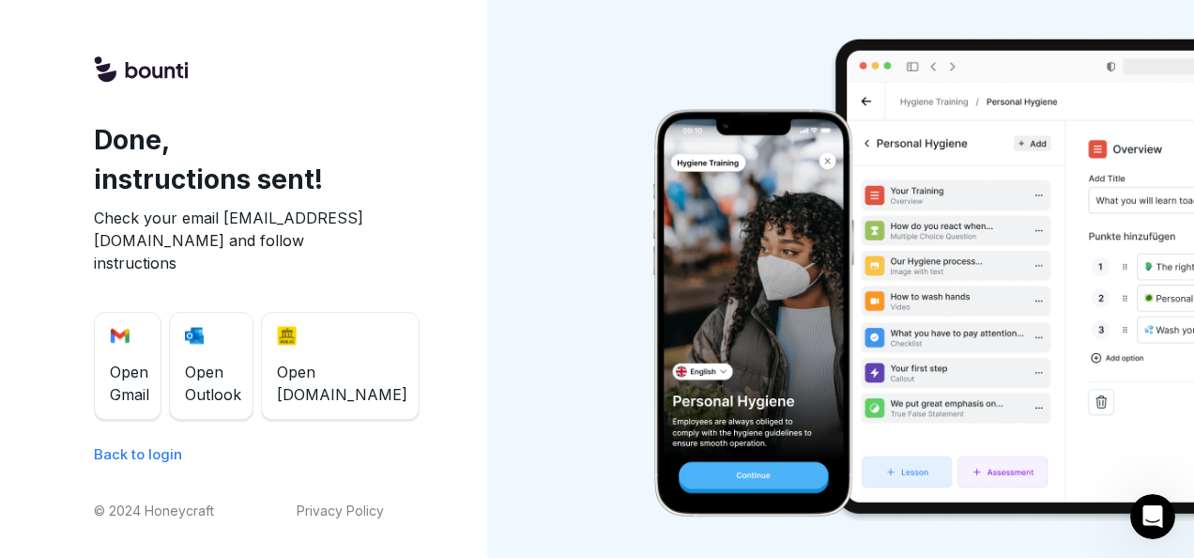
click at [149, 383] on span "Open Gmail" at bounding box center [129, 383] width 39 height 45
click at [139, 454] on span "Back to login" at bounding box center [138, 454] width 88 height 18
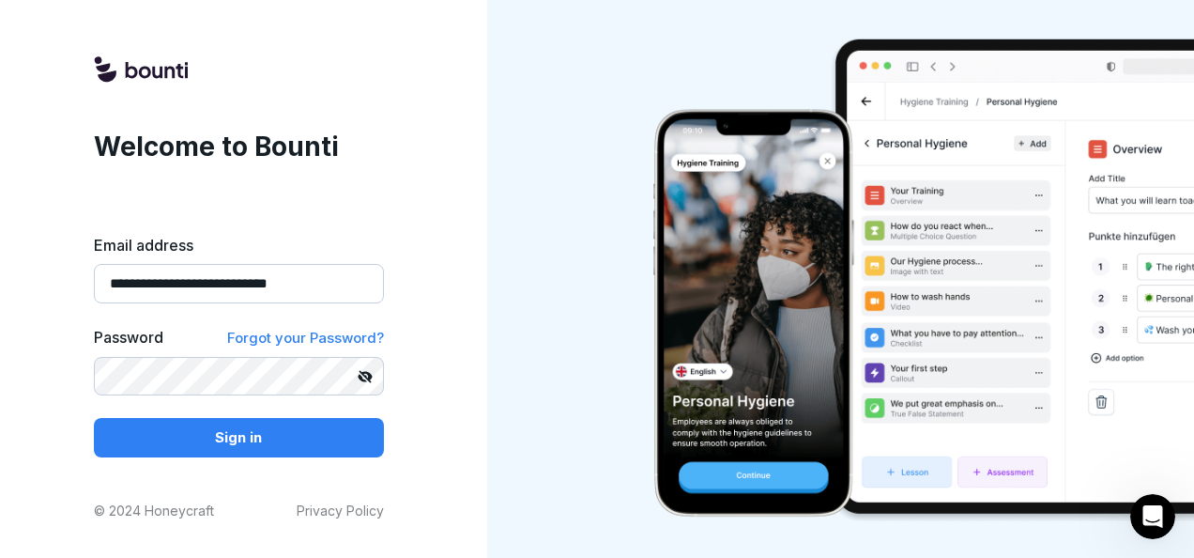
click at [352, 284] on input "**********" at bounding box center [239, 283] width 290 height 39
type input "*"
type input "**********"
click at [530, 436] on div at bounding box center [845, 279] width 716 height 558
click at [328, 335] on span "Forgot your Password?" at bounding box center [305, 338] width 157 height 18
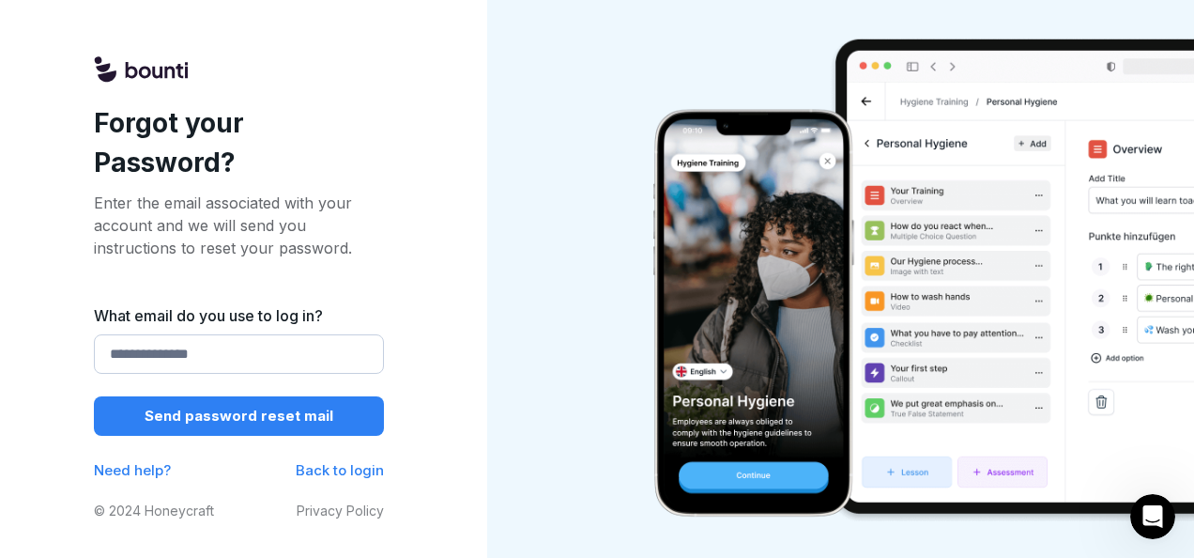
click at [220, 351] on input "What email do you use to log in?" at bounding box center [239, 353] width 290 height 39
type input "**********"
click at [223, 417] on p "Send password reset mail" at bounding box center [239, 416] width 189 height 21
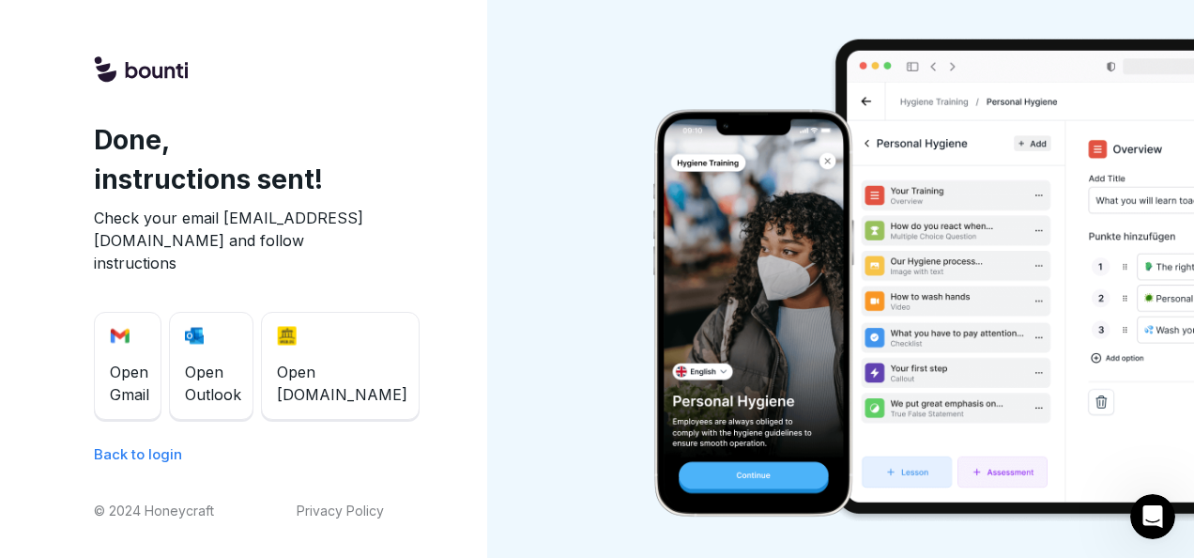
click at [654, 140] on img at bounding box center [902, 279] width 604 height 485
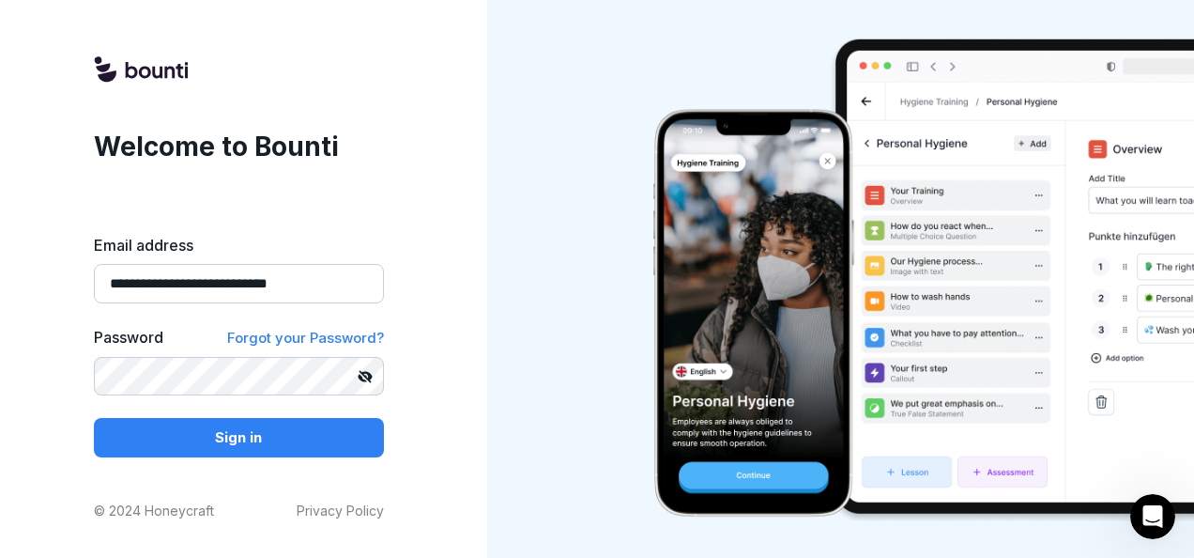
click at [331, 290] on input "**********" at bounding box center [239, 283] width 290 height 39
type input "*"
type input "**********"
click at [94, 418] on button "Sign in" at bounding box center [239, 437] width 290 height 39
